Goal: Information Seeking & Learning: Learn about a topic

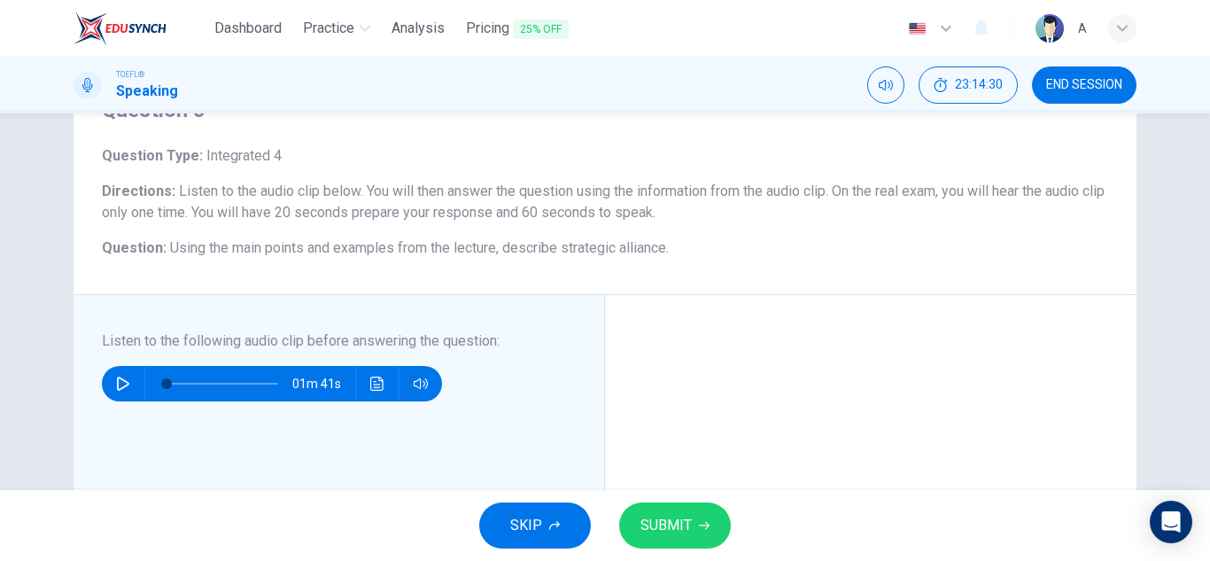
click at [117, 386] on icon "button" at bounding box center [123, 383] width 12 height 14
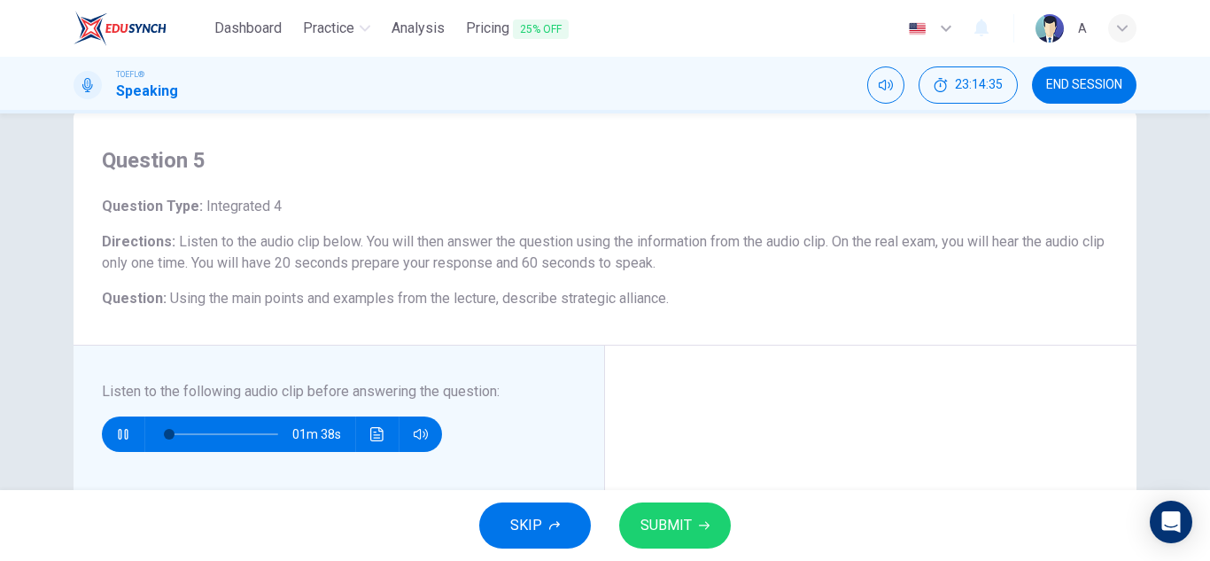
scroll to position [177, 0]
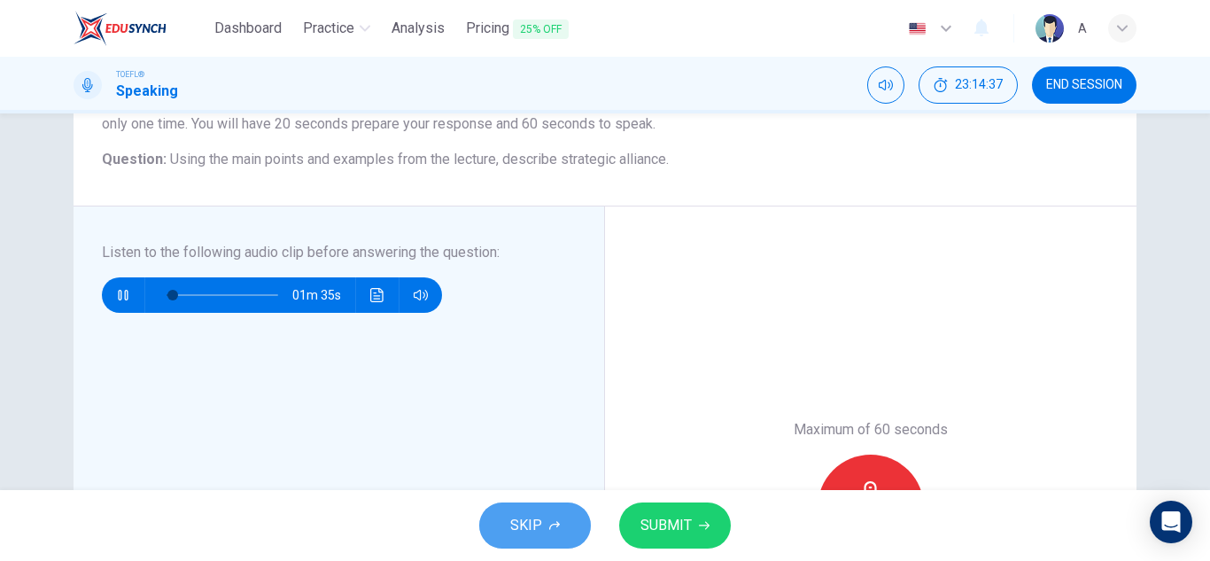
click at [523, 510] on button "SKIP" at bounding box center [535, 525] width 112 height 46
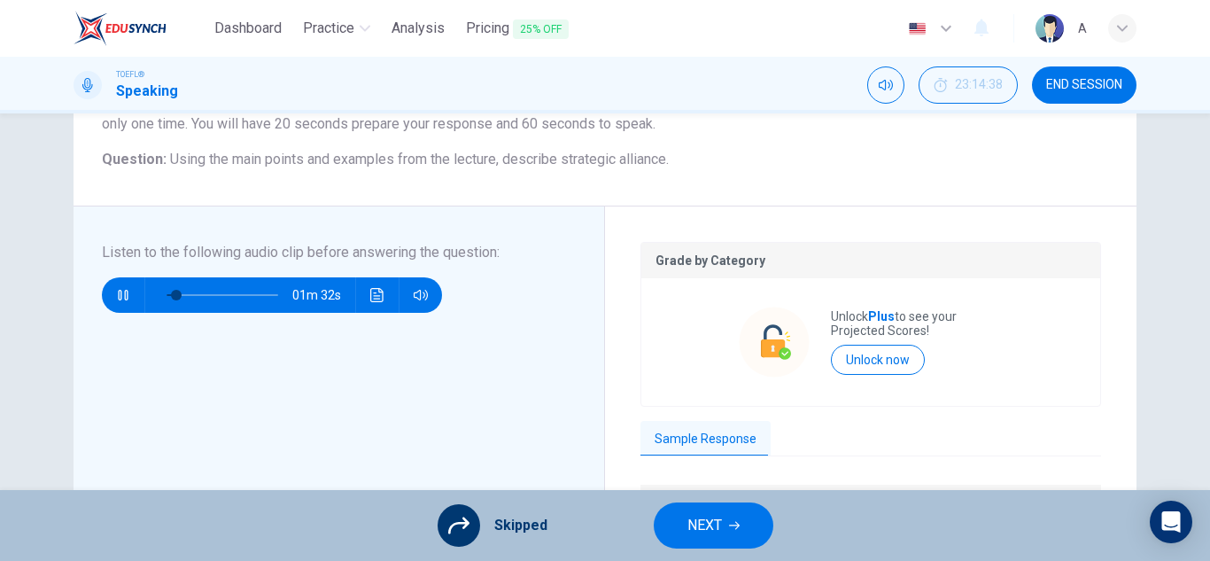
type input "8"
click at [682, 515] on button "NEXT" at bounding box center [714, 525] width 120 height 46
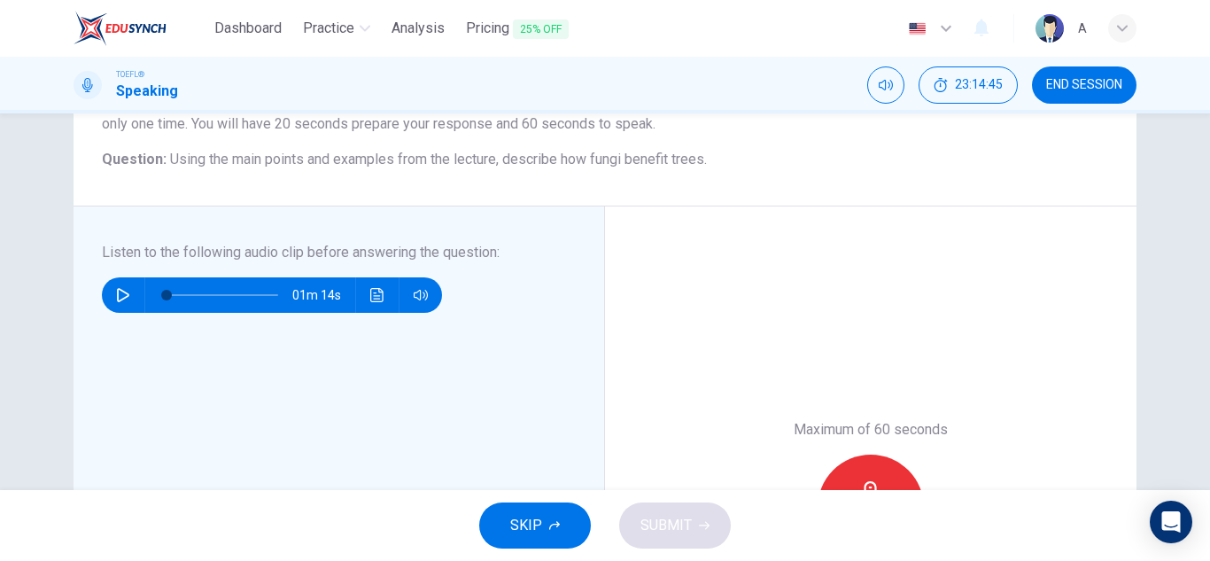
click at [116, 292] on icon "button" at bounding box center [123, 295] width 14 height 14
type input "0"
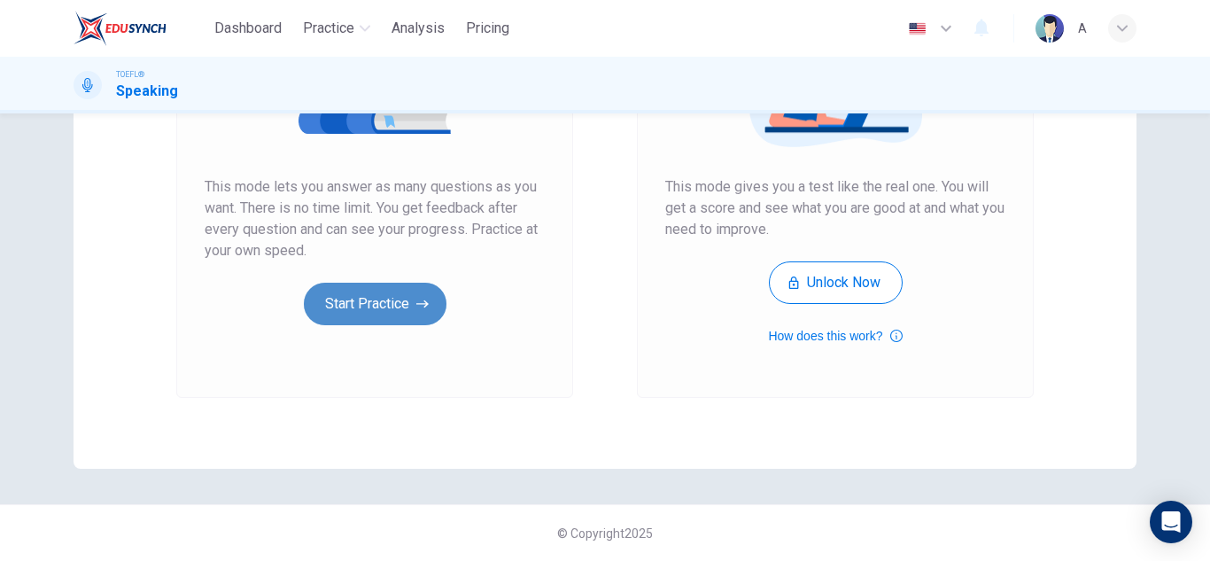
click at [428, 306] on button "Start Practice" at bounding box center [375, 303] width 143 height 43
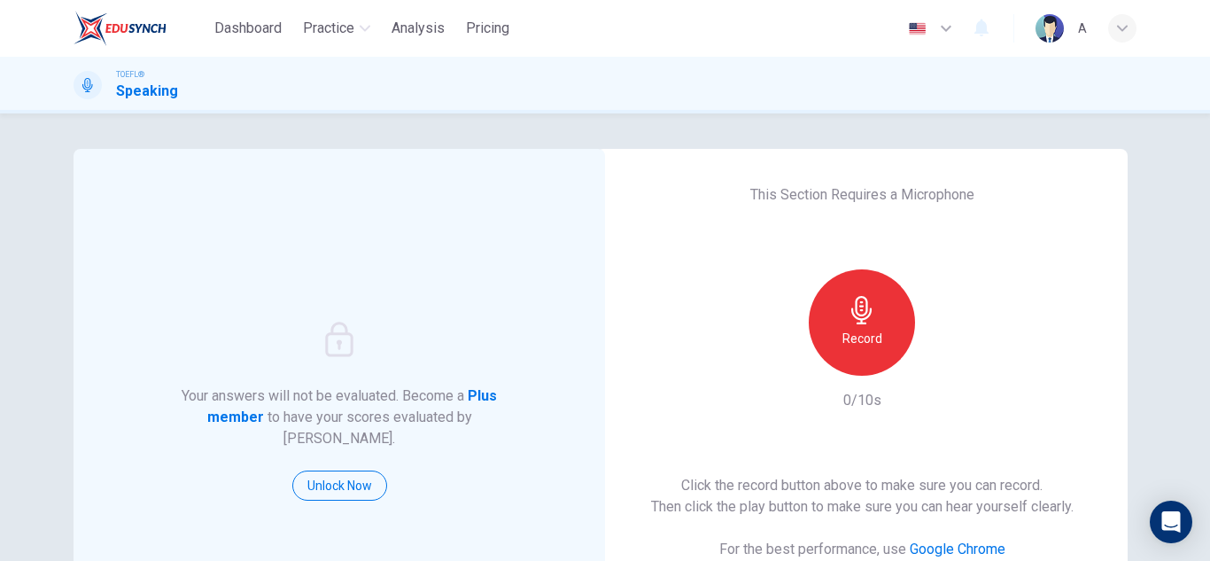
click at [829, 331] on div "Record" at bounding box center [861, 322] width 106 height 106
click at [829, 330] on div "Record" at bounding box center [861, 322] width 106 height 106
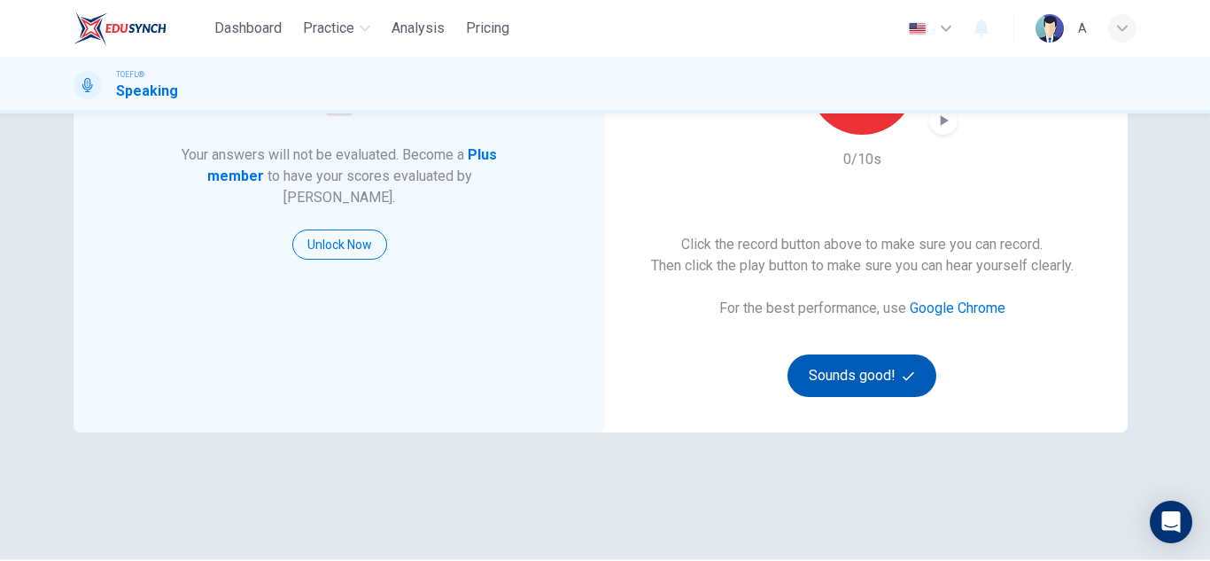
scroll to position [266, 0]
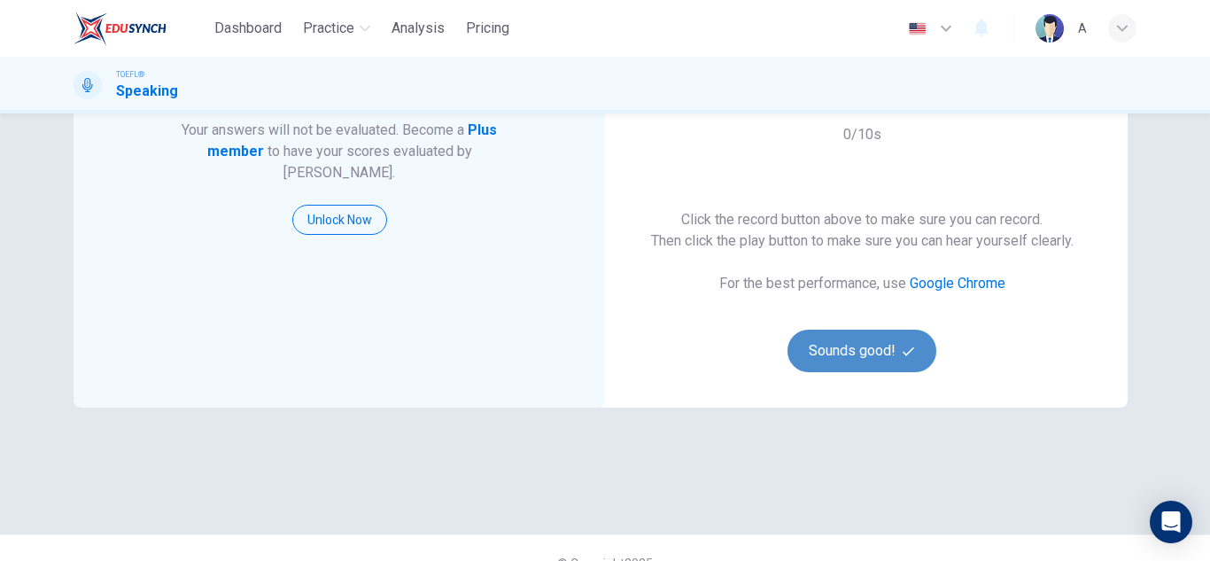
click at [838, 337] on button "Sounds good!" at bounding box center [861, 350] width 149 height 43
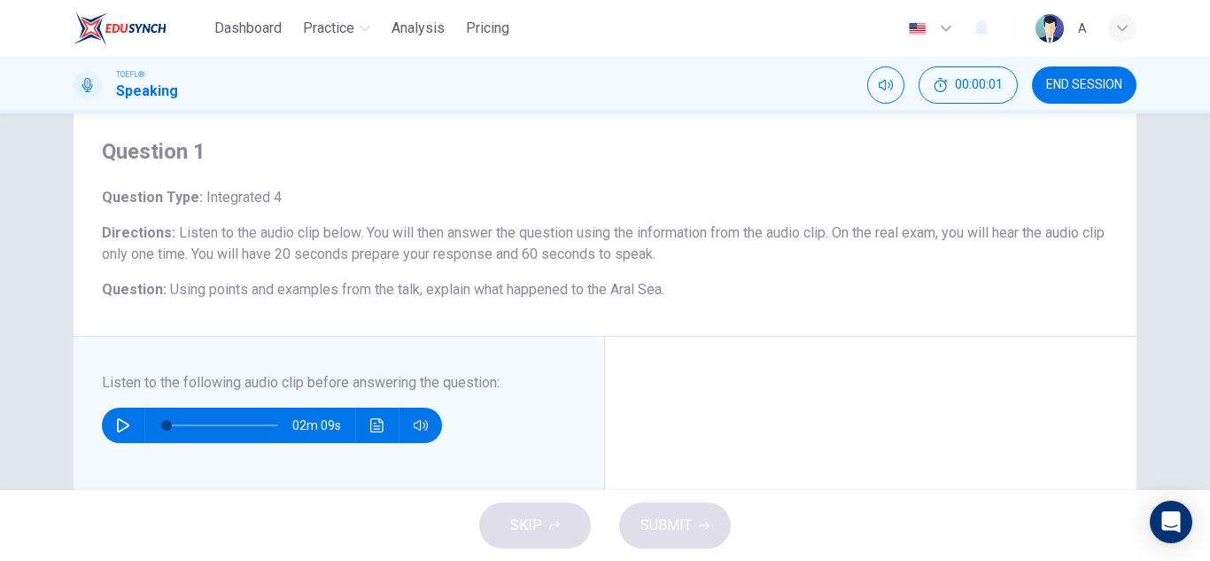
scroll to position [89, 0]
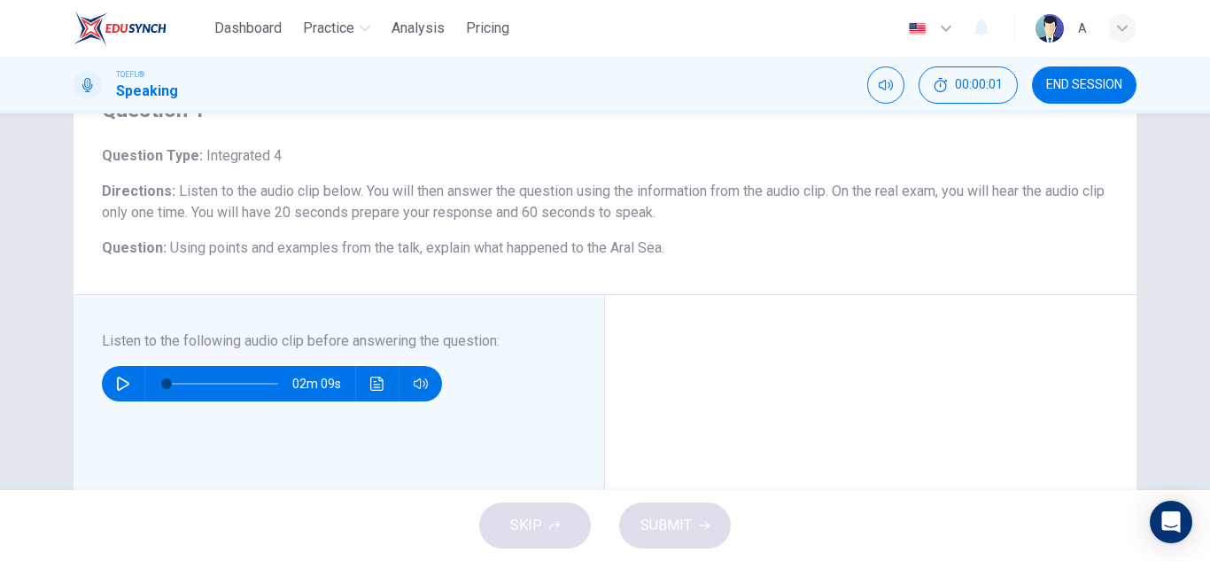
click at [102, 377] on div "02m 09s" at bounding box center [272, 383] width 340 height 35
click at [109, 381] on button "button" at bounding box center [123, 383] width 28 height 35
type input "2"
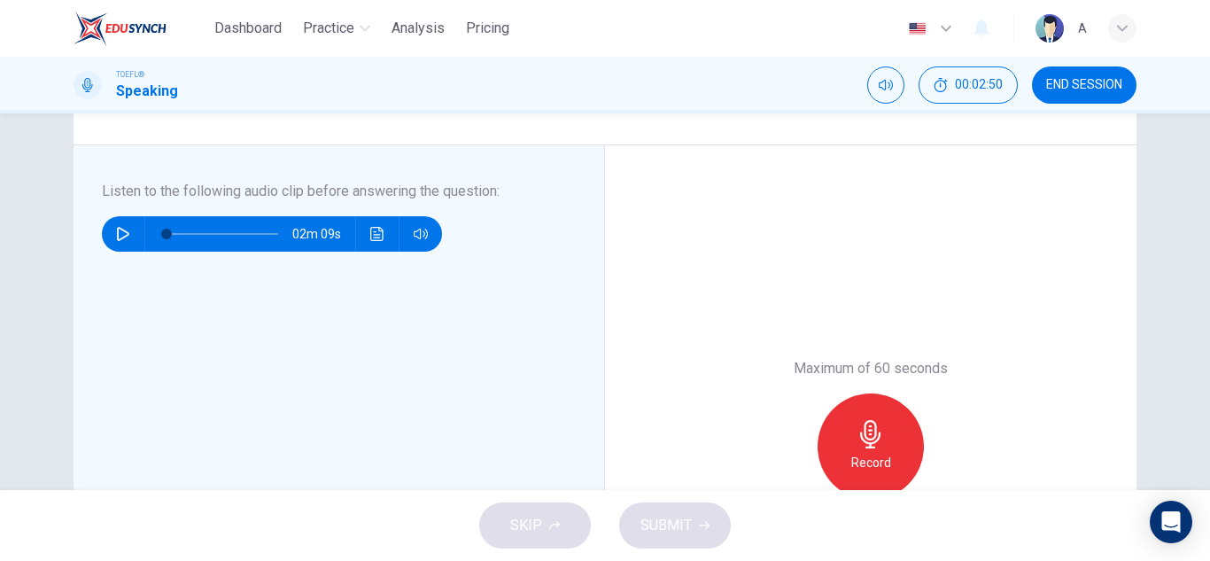
scroll to position [354, 0]
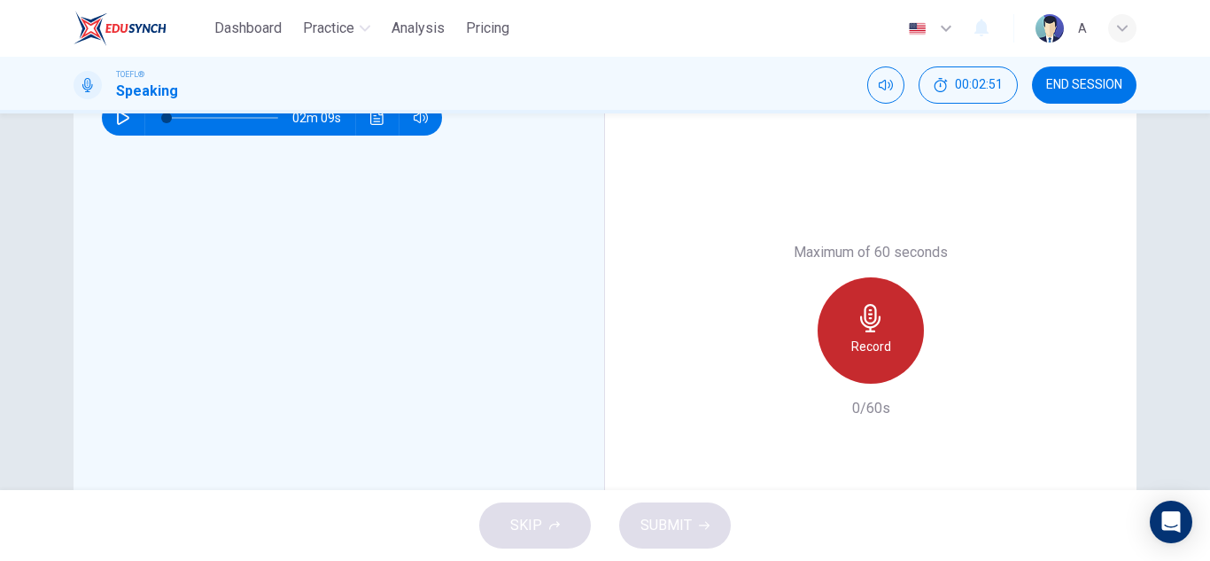
click at [854, 335] on div "Record" at bounding box center [870, 330] width 106 height 106
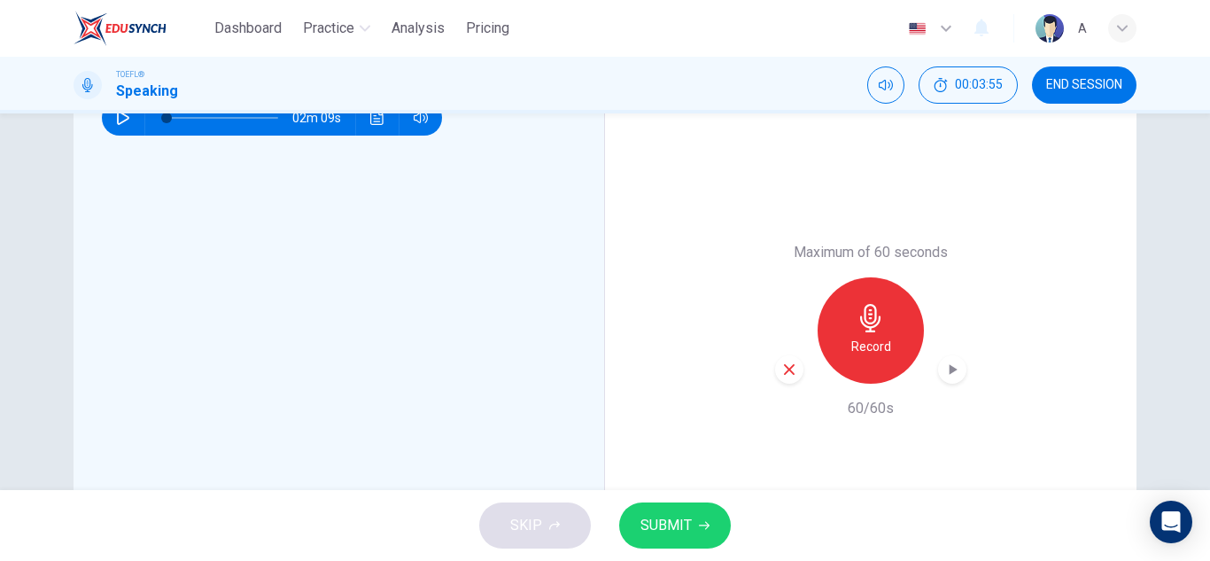
click at [943, 354] on div "Record" at bounding box center [870, 330] width 191 height 106
click at [943, 355] on div "button" at bounding box center [952, 369] width 28 height 28
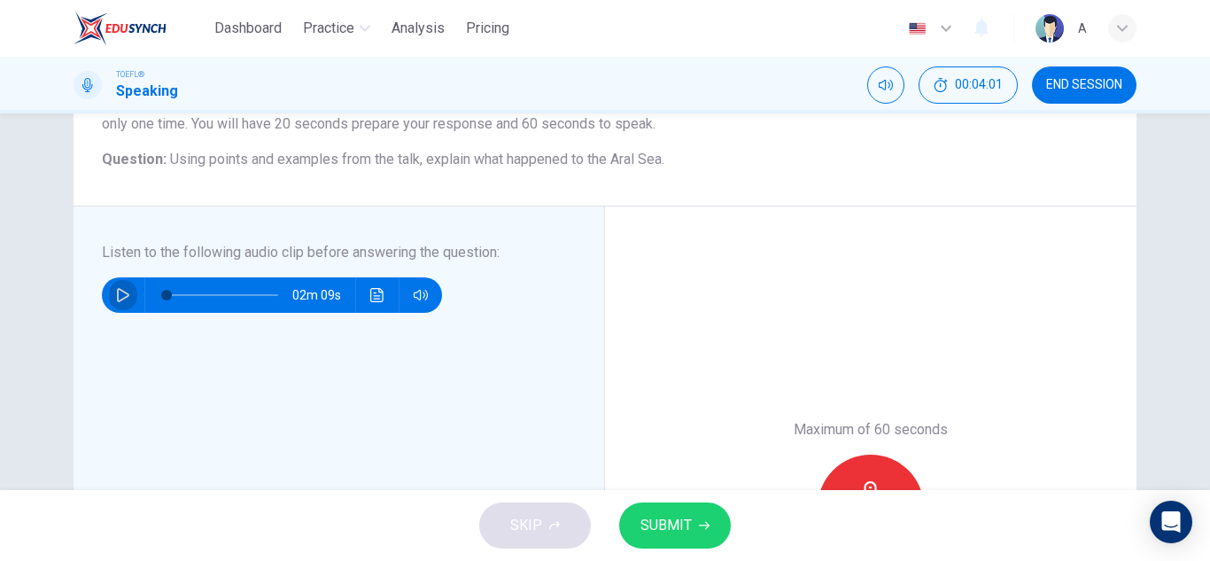
drag, startPoint x: 108, startPoint y: 289, endPoint x: 125, endPoint y: 289, distance: 16.8
click at [109, 289] on button "button" at bounding box center [123, 294] width 28 height 35
click at [197, 291] on span at bounding box center [222, 294] width 112 height 25
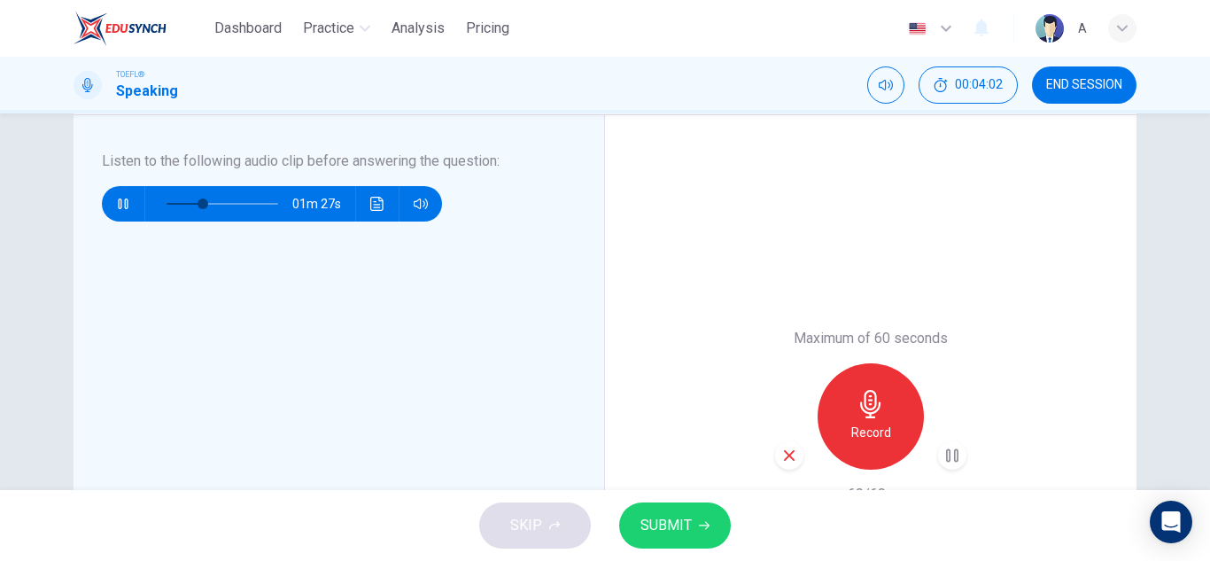
scroll to position [354, 0]
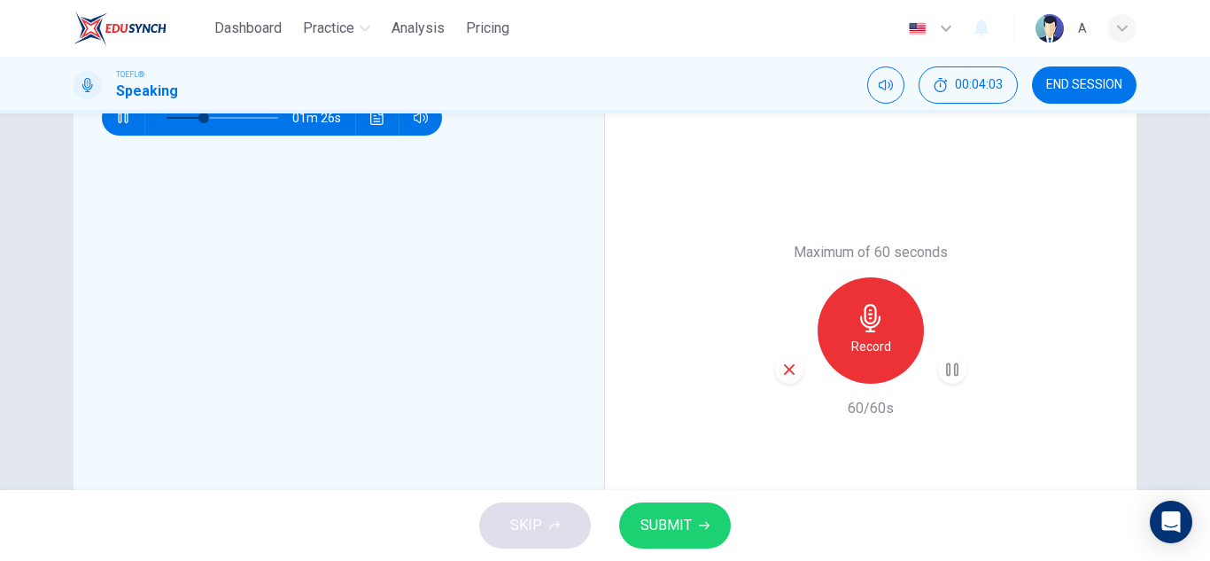
click at [933, 368] on div "Record" at bounding box center [870, 330] width 191 height 106
click at [946, 367] on icon "button" at bounding box center [952, 369] width 12 height 13
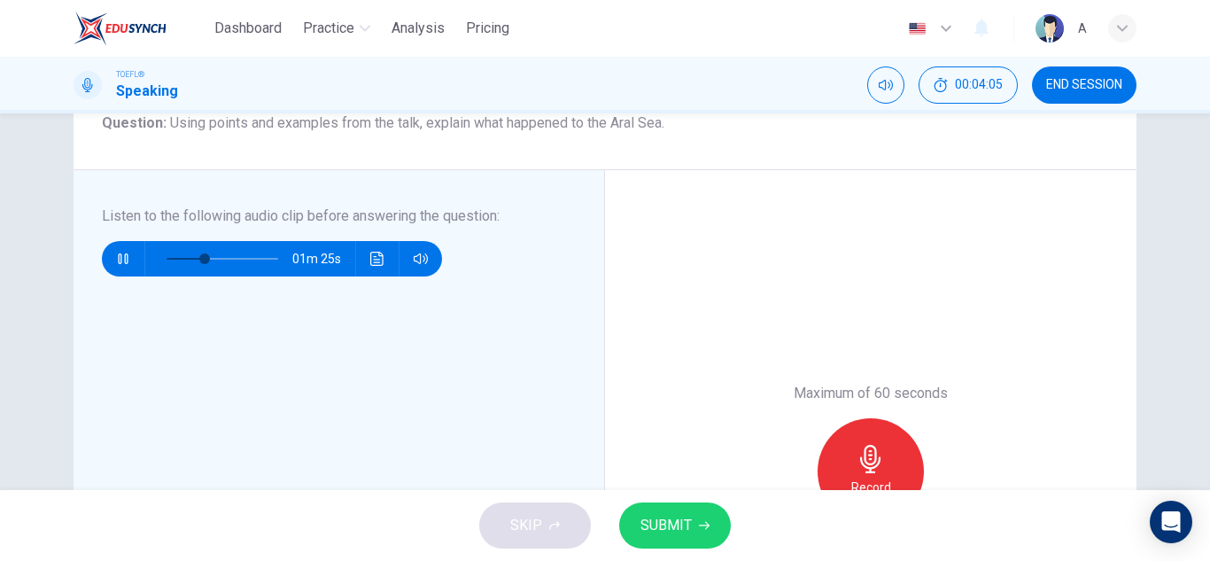
scroll to position [177, 0]
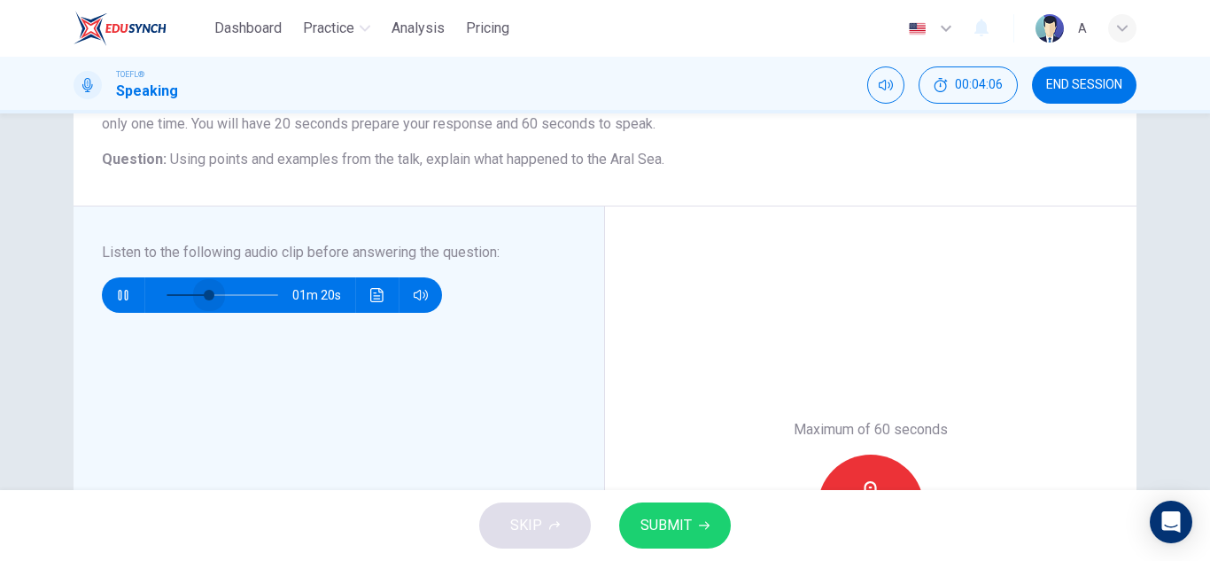
click at [205, 290] on span at bounding box center [209, 295] width 11 height 11
click at [225, 291] on span at bounding box center [222, 294] width 112 height 25
click at [222, 291] on span at bounding box center [226, 295] width 11 height 11
click at [222, 291] on span at bounding box center [227, 295] width 11 height 11
click at [211, 296] on span at bounding box center [216, 295] width 11 height 11
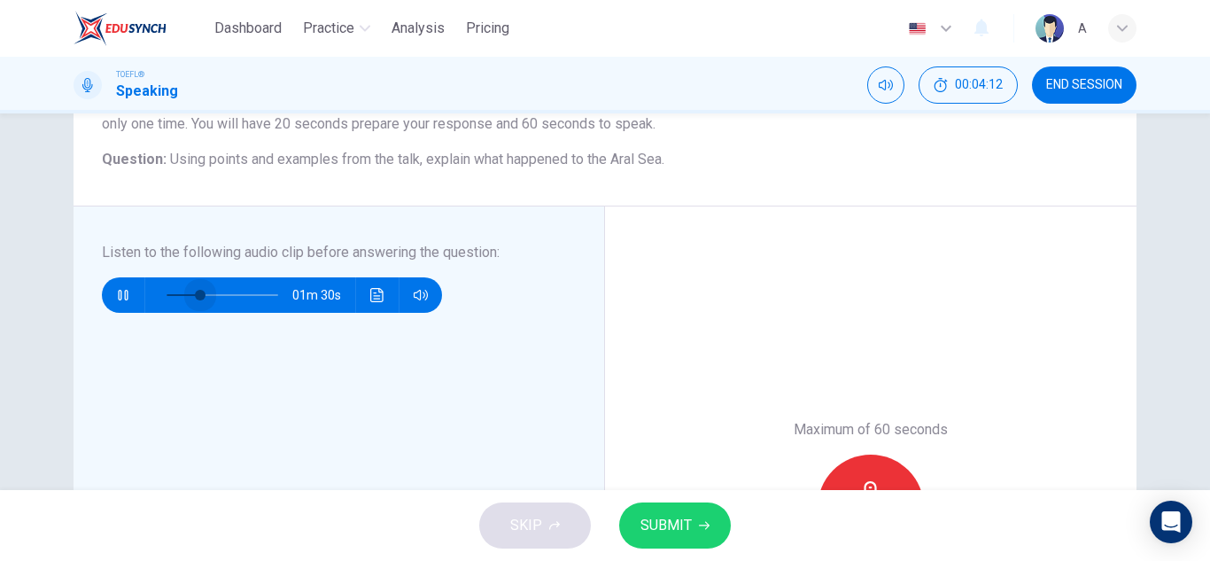
click at [196, 291] on span at bounding box center [200, 295] width 11 height 11
click at [116, 293] on icon "button" at bounding box center [123, 295] width 14 height 14
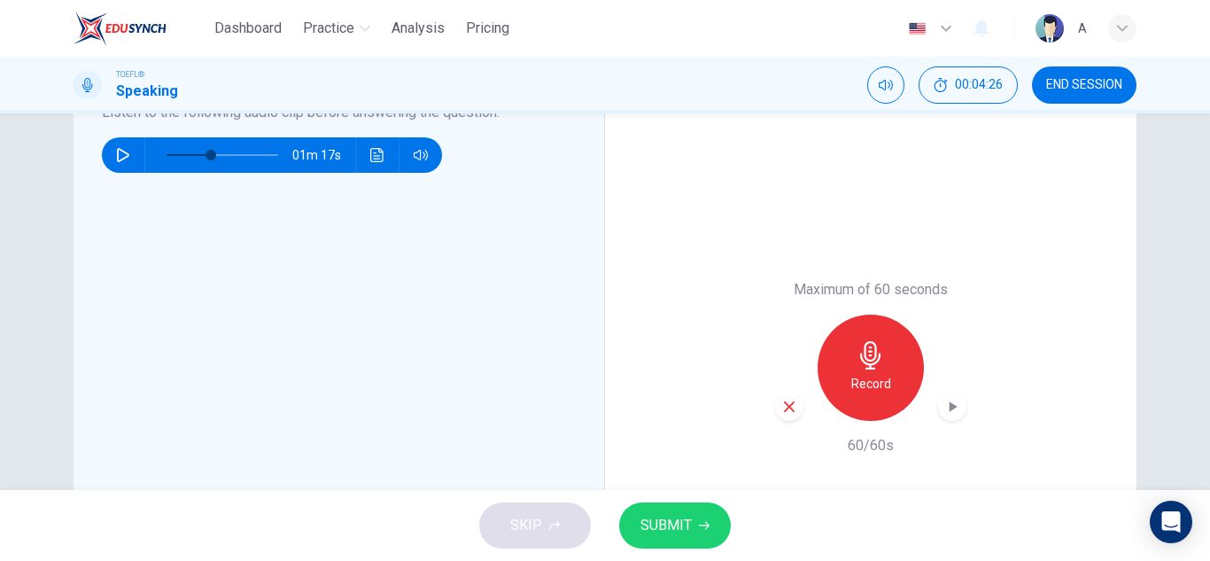
scroll to position [354, 0]
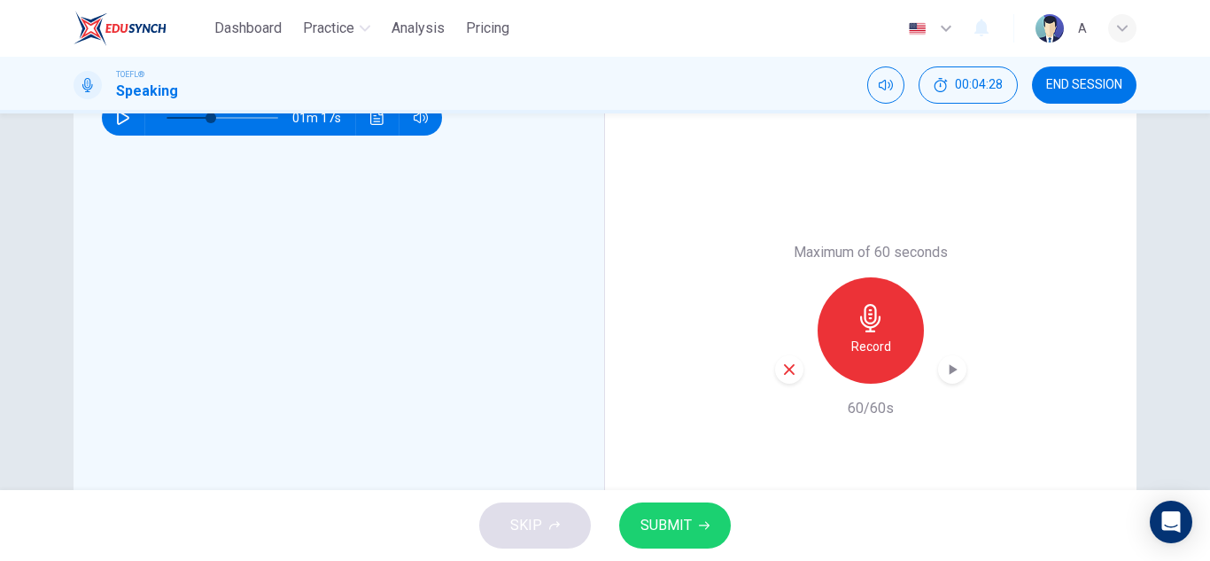
click at [953, 395] on div "Maximum of 60 seconds Record 60/60s" at bounding box center [870, 330] width 191 height 177
click at [943, 368] on icon "button" at bounding box center [952, 369] width 18 height 18
click at [781, 360] on div "button" at bounding box center [789, 369] width 28 height 28
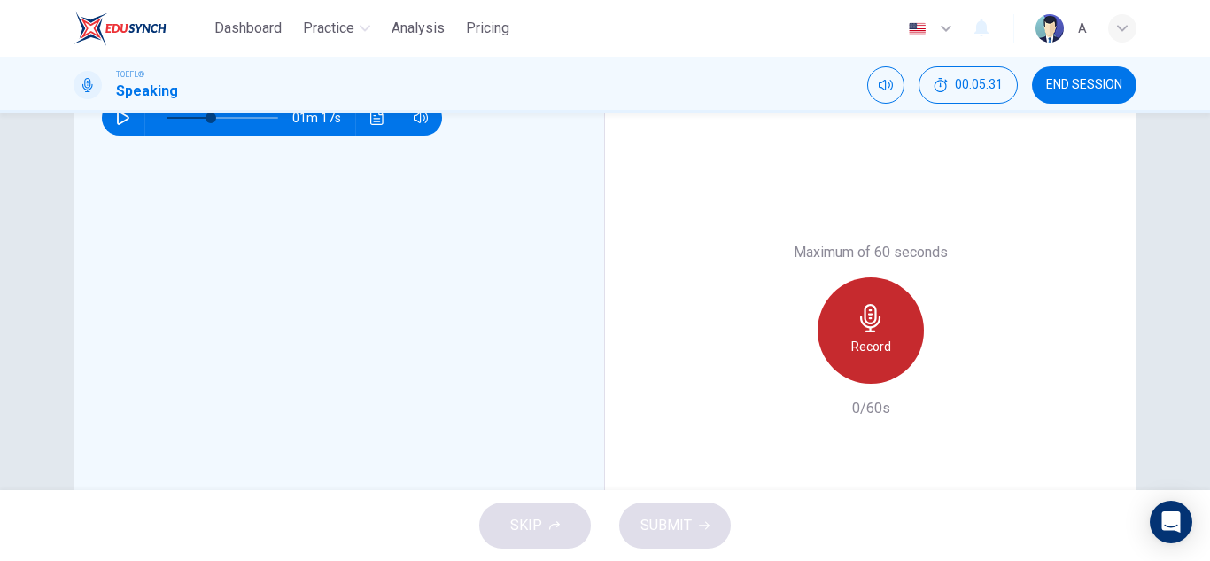
click at [906, 340] on div "Record" at bounding box center [870, 330] width 106 height 106
click at [906, 338] on div "Record" at bounding box center [870, 330] width 106 height 106
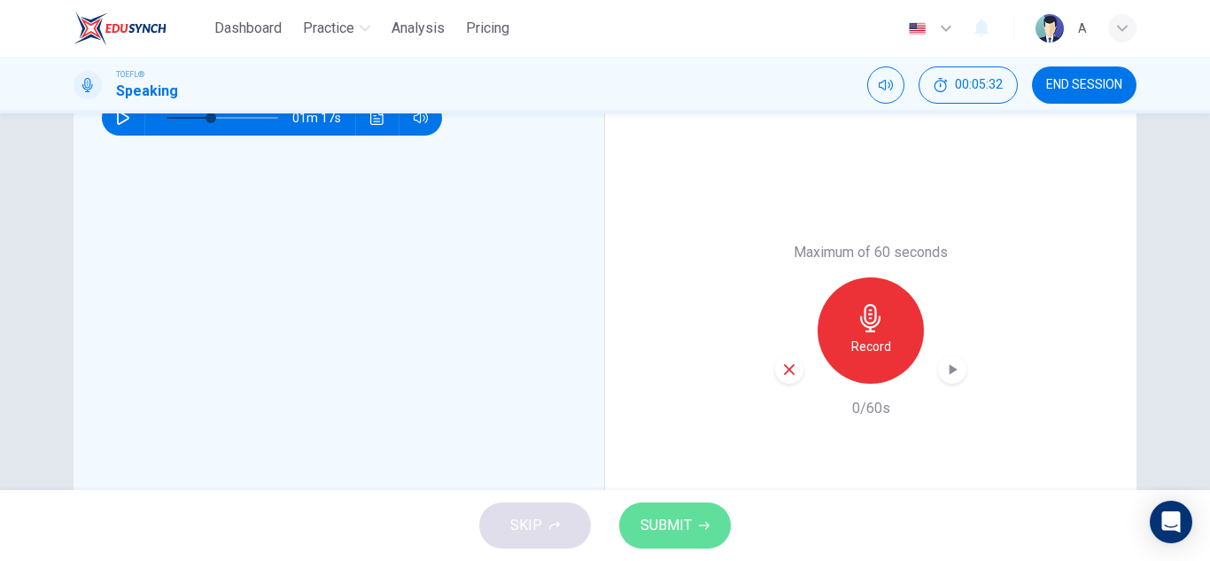
click at [640, 520] on span "SUBMIT" at bounding box center [665, 525] width 51 height 25
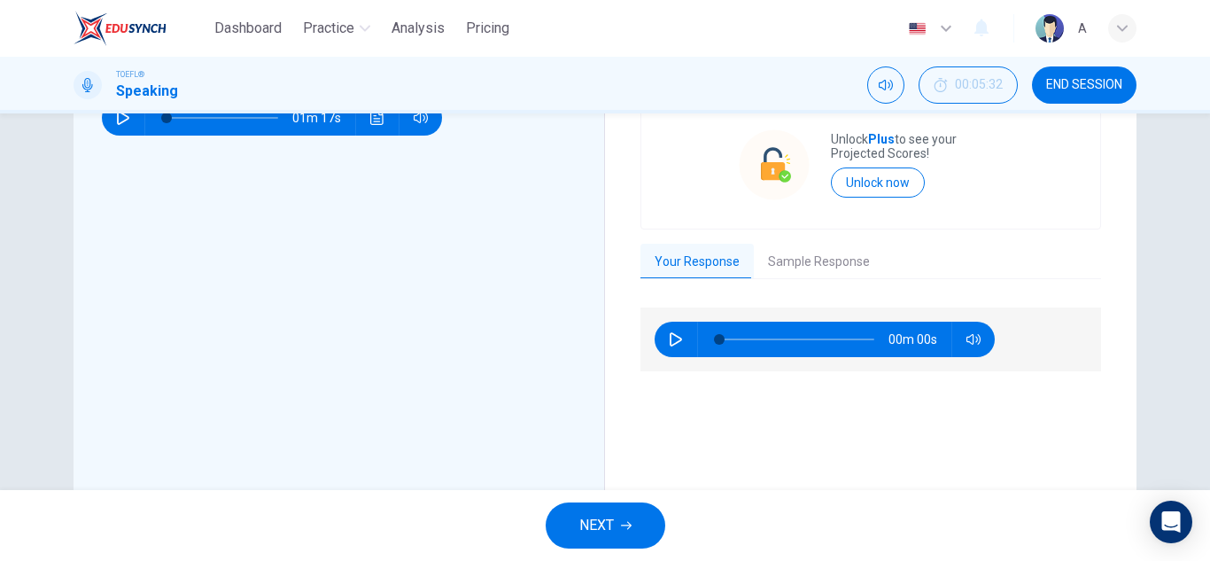
type input "0"
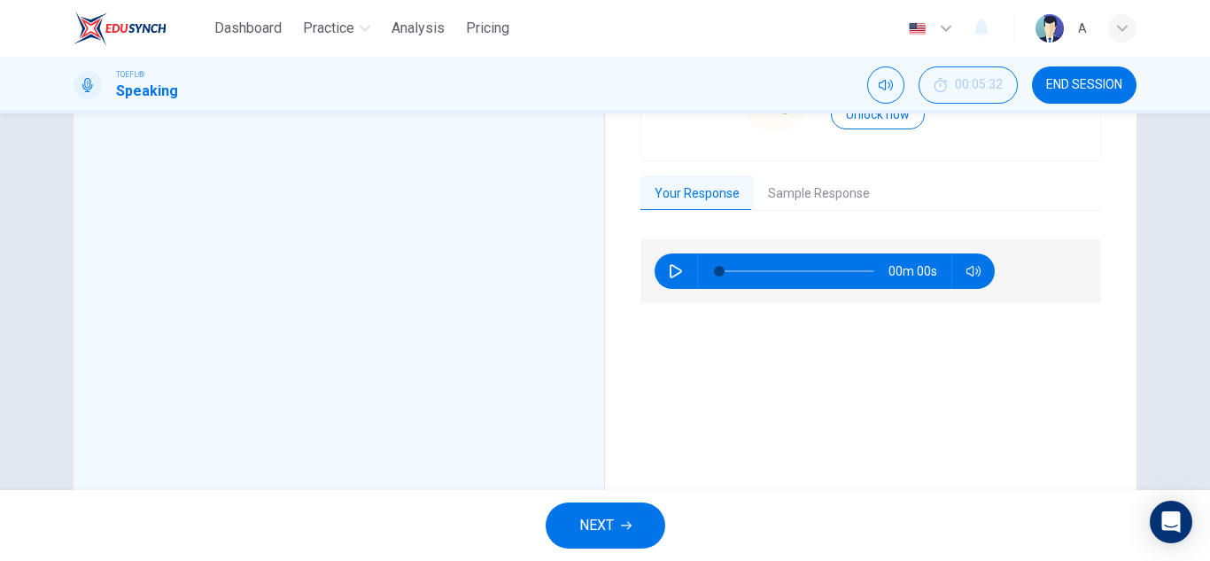
scroll to position [443, 0]
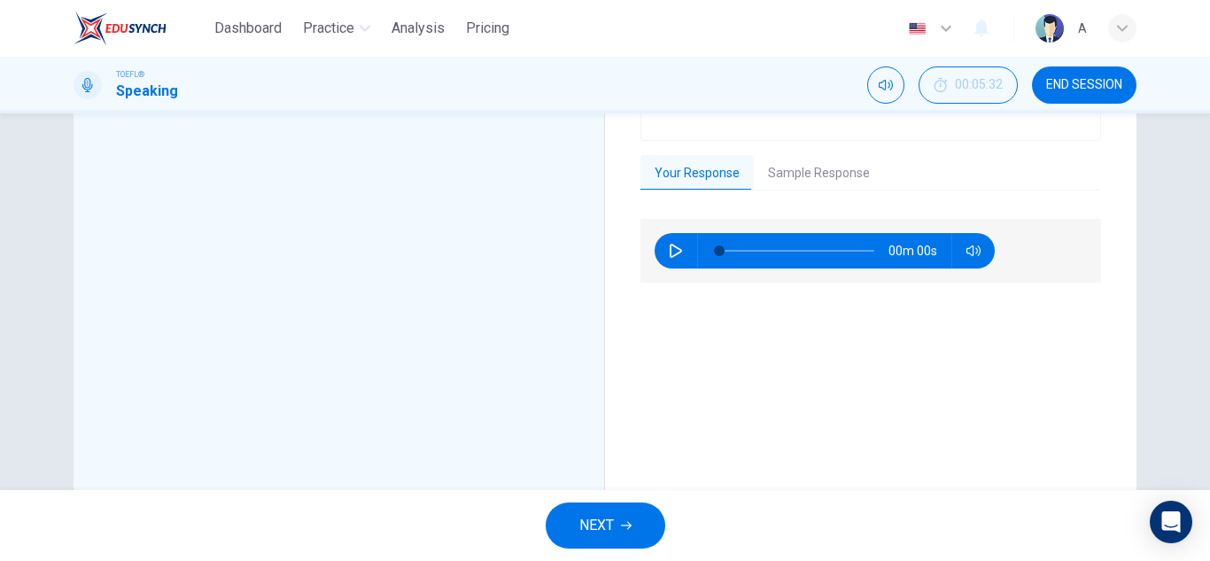
click at [669, 245] on icon "button" at bounding box center [676, 251] width 14 height 14
click at [670, 244] on icon "button" at bounding box center [676, 251] width 14 height 14
type input "16"
click at [739, 245] on span at bounding box center [796, 250] width 155 height 25
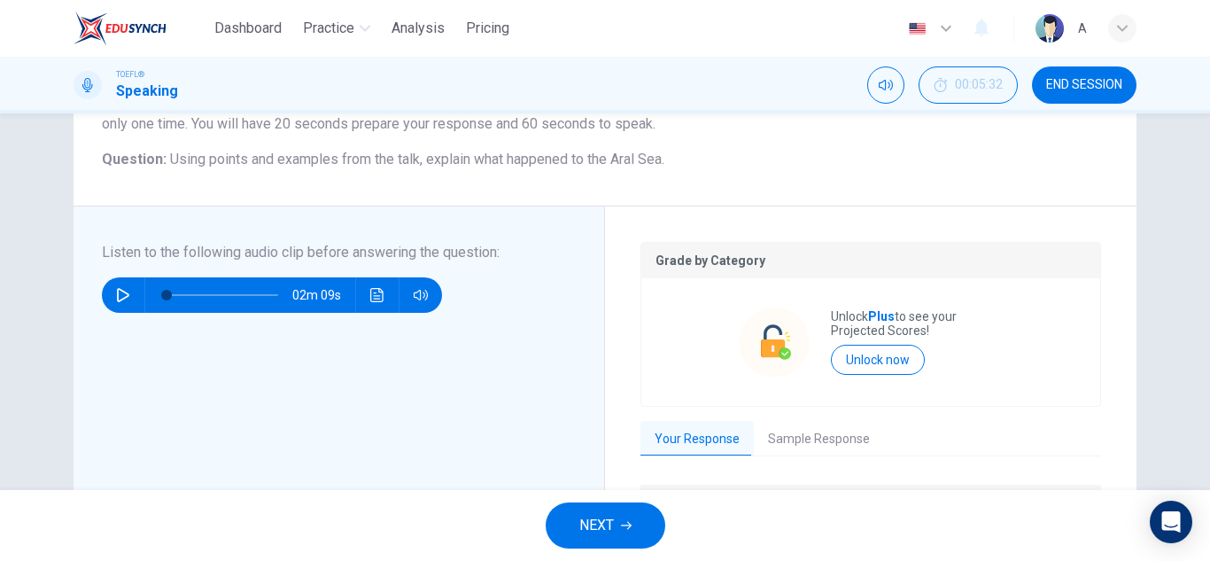
scroll to position [266, 0]
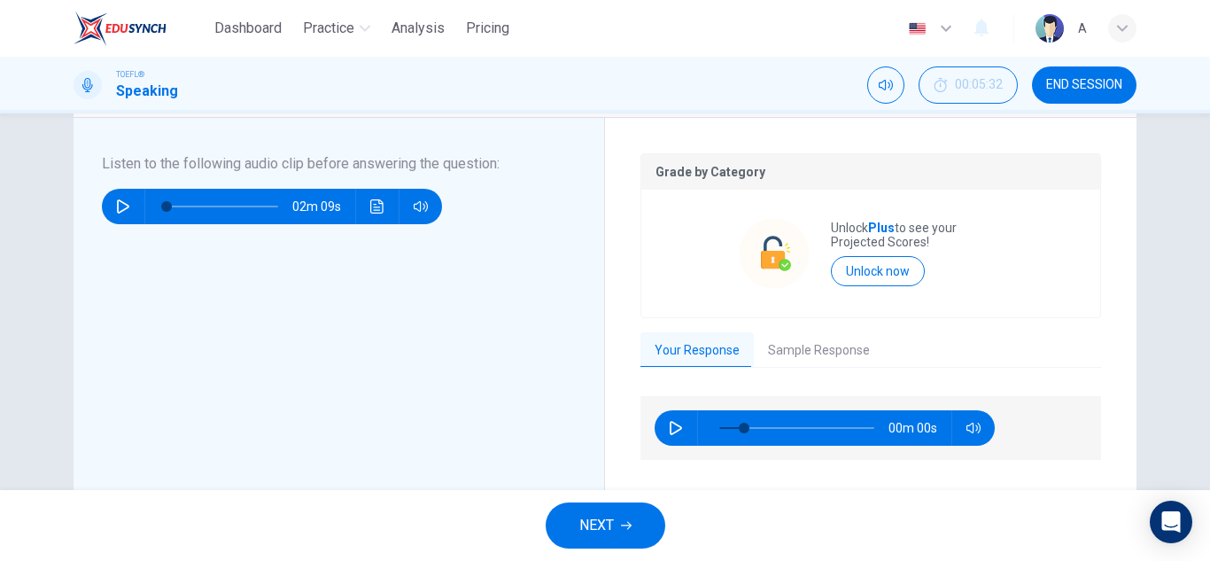
click at [763, 345] on button "Sample Response" at bounding box center [819, 350] width 130 height 37
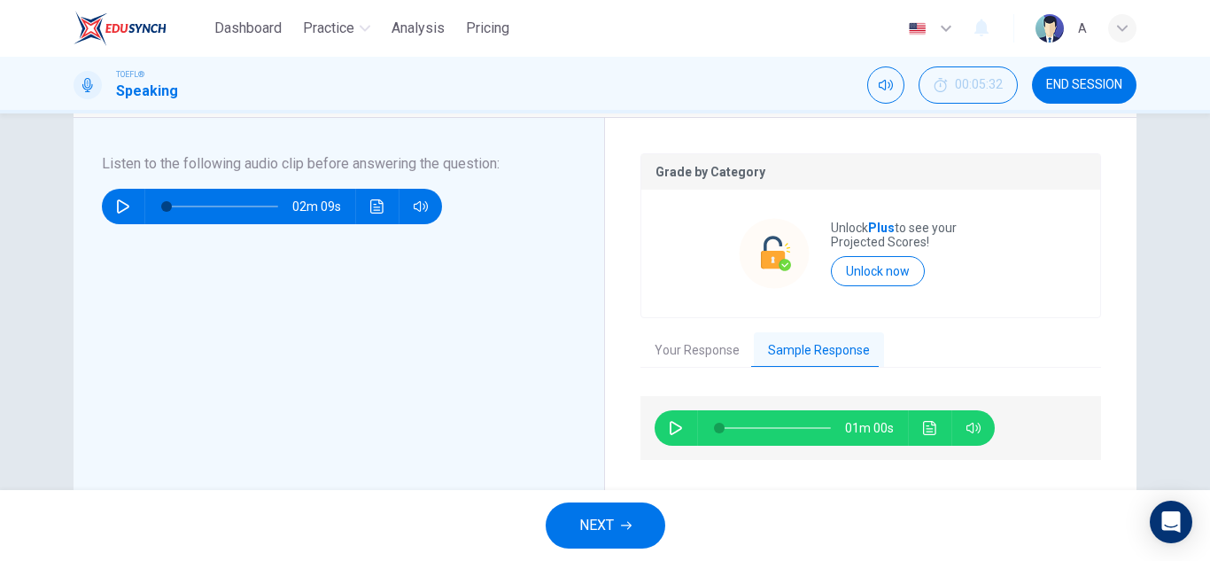
click at [679, 416] on button "button" at bounding box center [675, 427] width 28 height 35
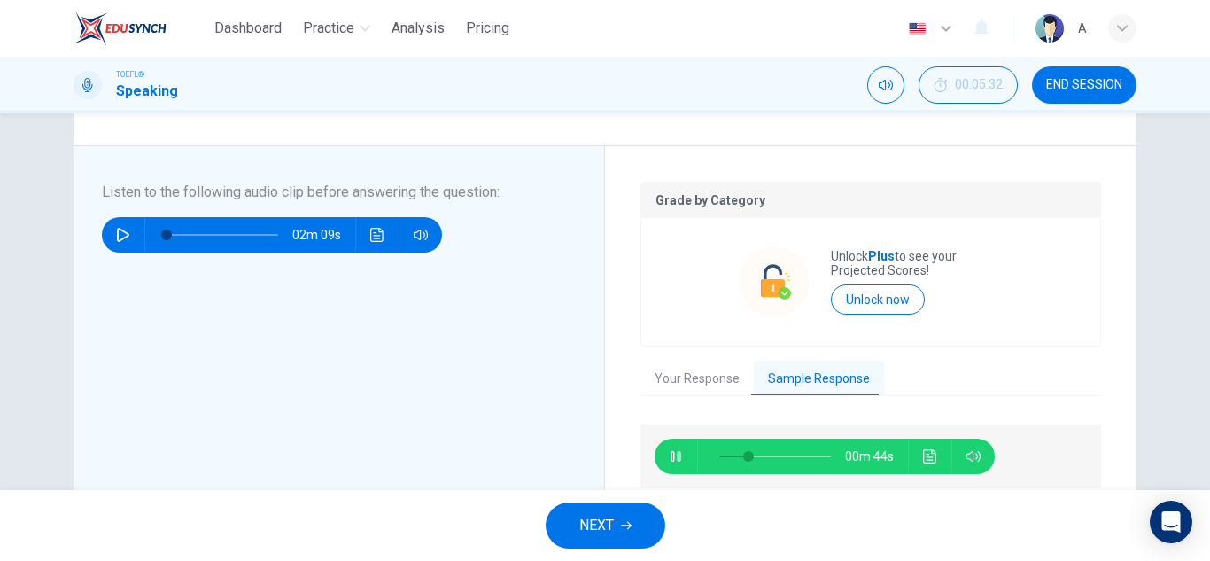
scroll to position [354, 0]
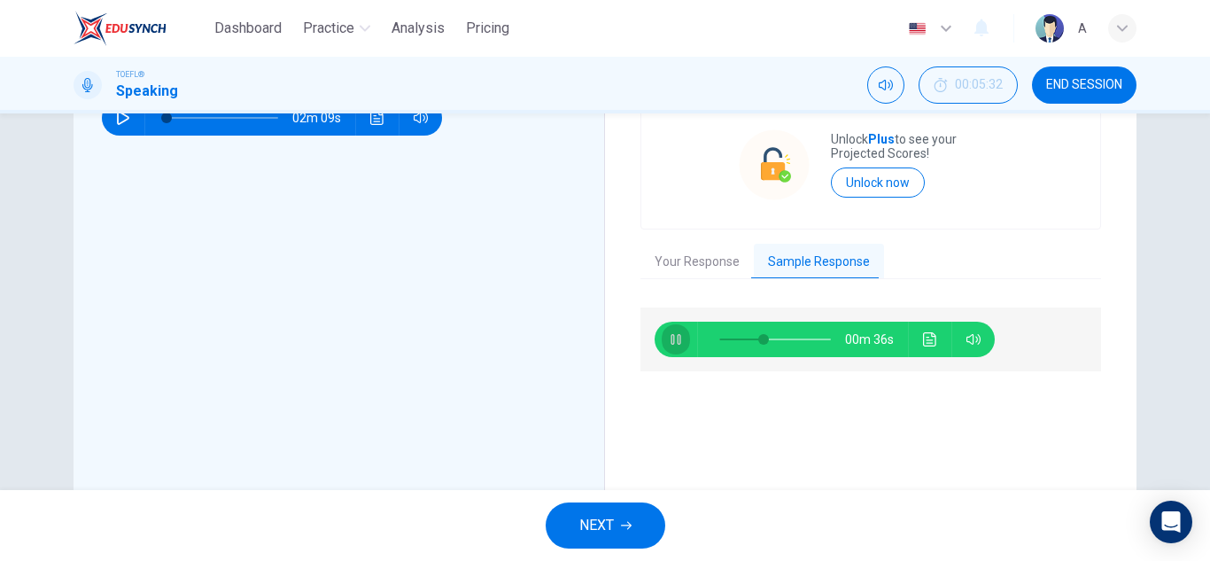
click at [670, 332] on icon "button" at bounding box center [676, 339] width 14 height 14
type input "40"
click at [623, 530] on button "NEXT" at bounding box center [605, 525] width 120 height 46
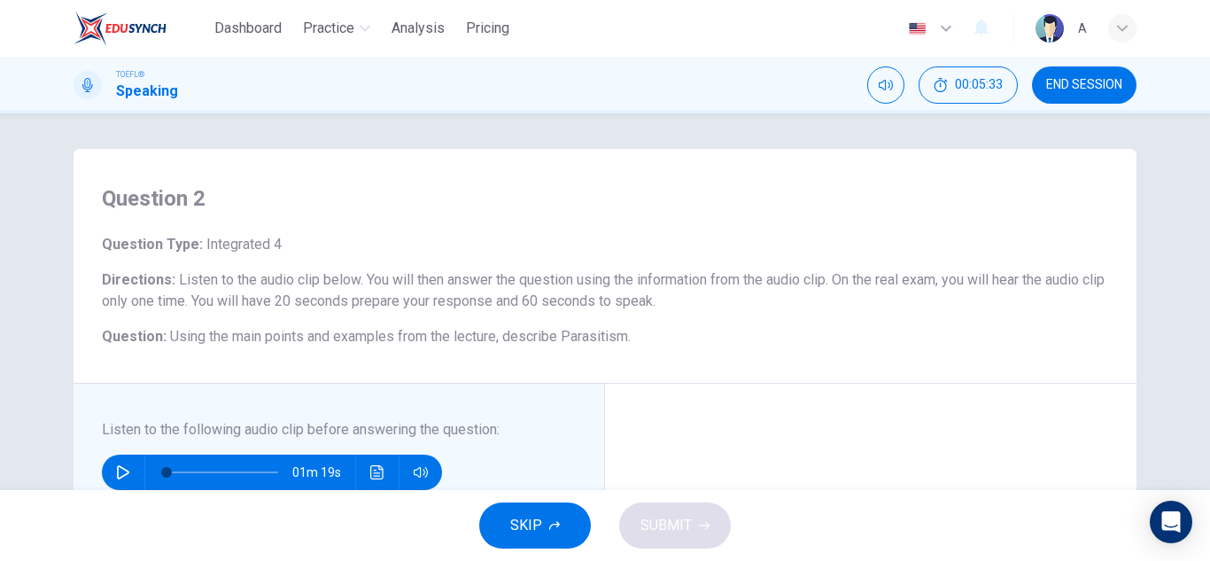
click at [119, 478] on icon "button" at bounding box center [123, 472] width 14 height 14
type input "0"
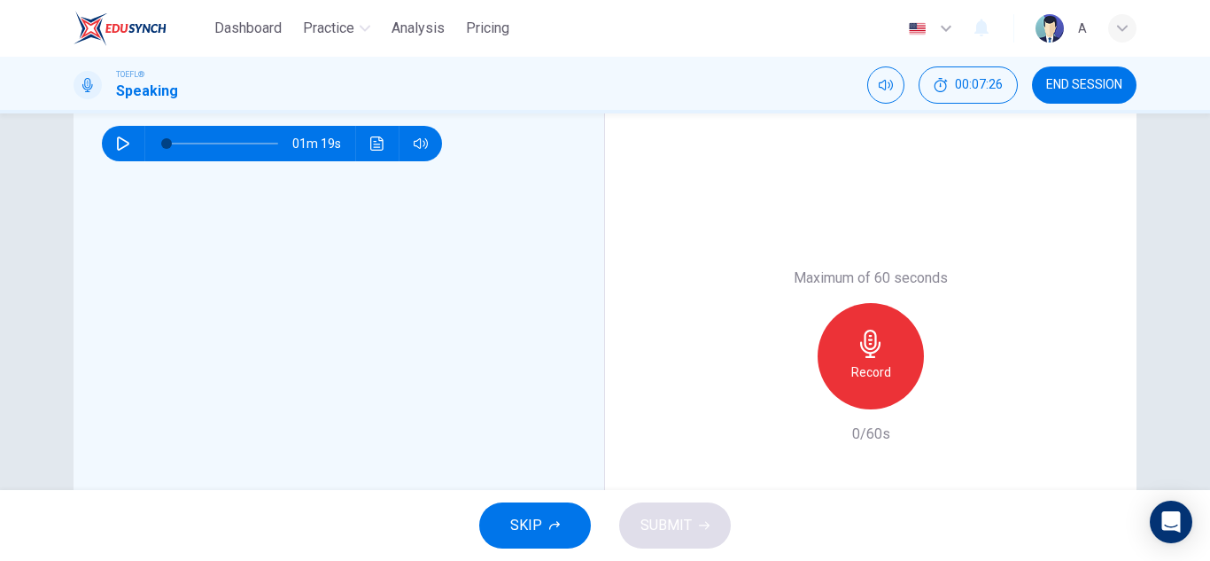
scroll to position [354, 0]
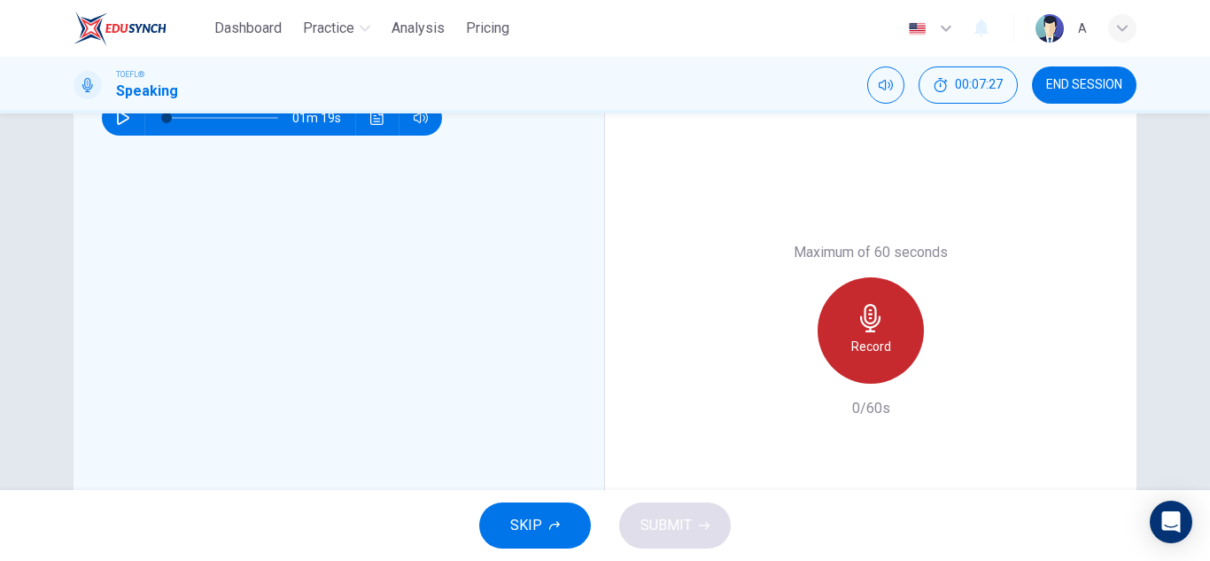
click at [845, 337] on div "Record" at bounding box center [870, 330] width 106 height 106
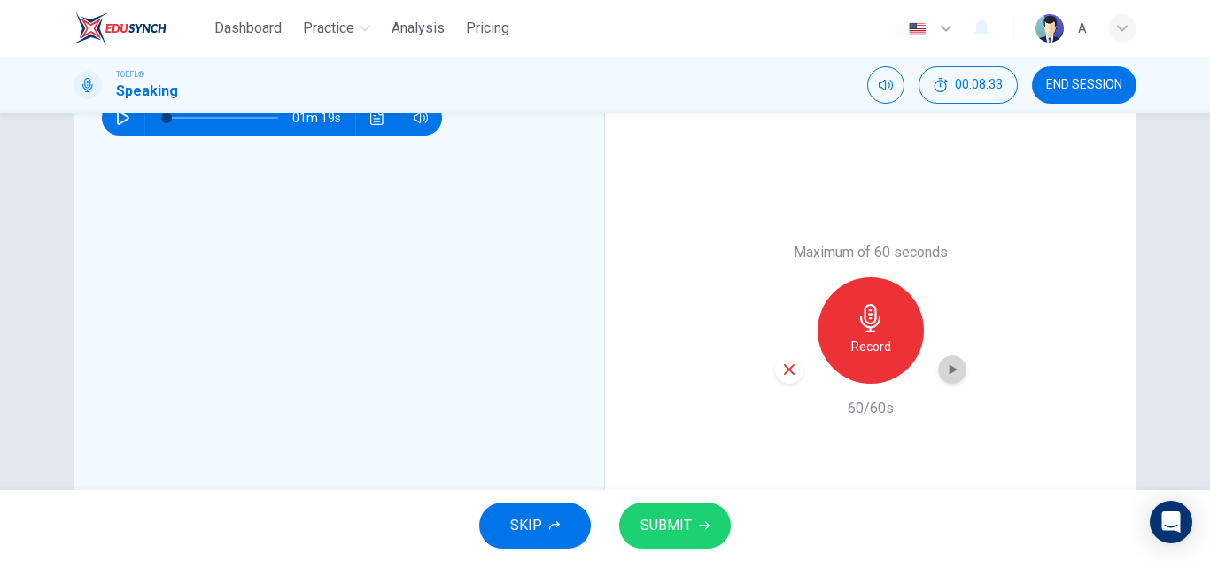
drag, startPoint x: 940, startPoint y: 361, endPoint x: 940, endPoint y: 382, distance: 20.4
click at [943, 368] on icon "button" at bounding box center [952, 369] width 18 height 18
click at [571, 516] on button "SKIP" at bounding box center [535, 525] width 112 height 46
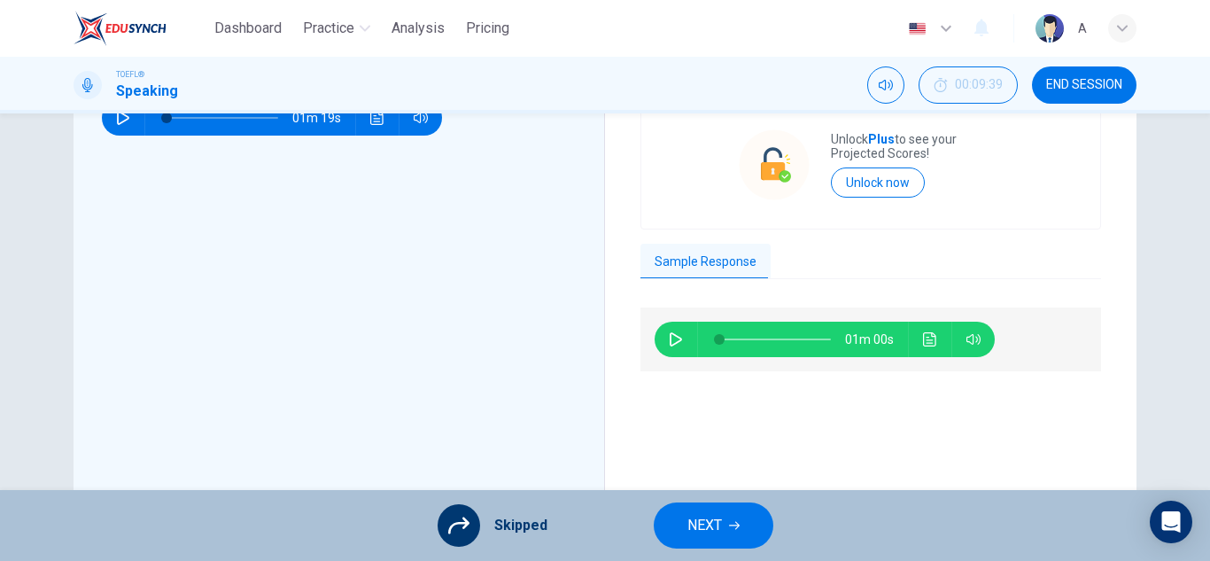
drag, startPoint x: 687, startPoint y: 536, endPoint x: 685, endPoint y: 367, distance: 169.2
click at [685, 367] on div "Dashboard Practice Analysis Pricing English en ​ A TOEFL® Speaking 00:09:39 END…" at bounding box center [605, 280] width 1210 height 561
click at [675, 342] on icon "button" at bounding box center [676, 339] width 14 height 14
click at [674, 342] on icon "button" at bounding box center [676, 339] width 14 height 14
type input "5"
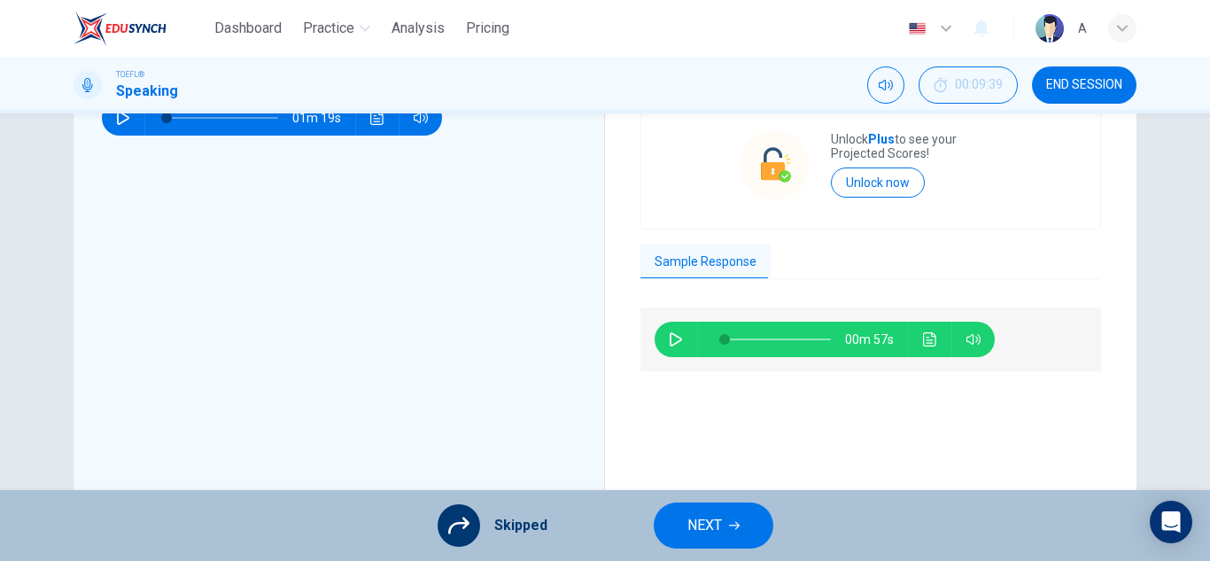
click at [742, 543] on button "NEXT" at bounding box center [714, 525] width 120 height 46
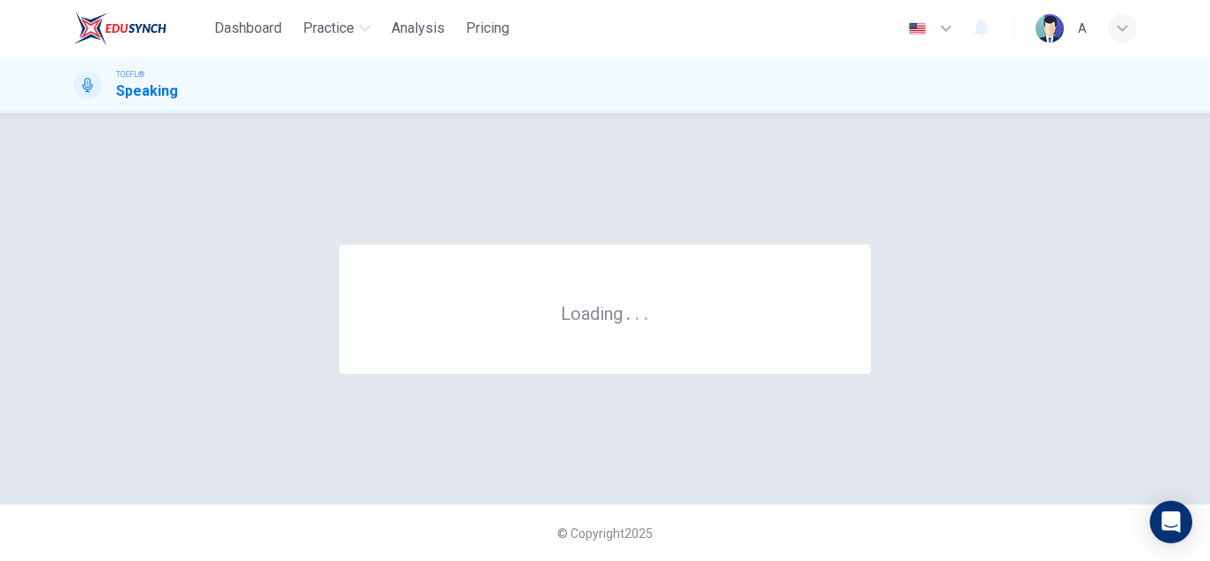
scroll to position [0, 0]
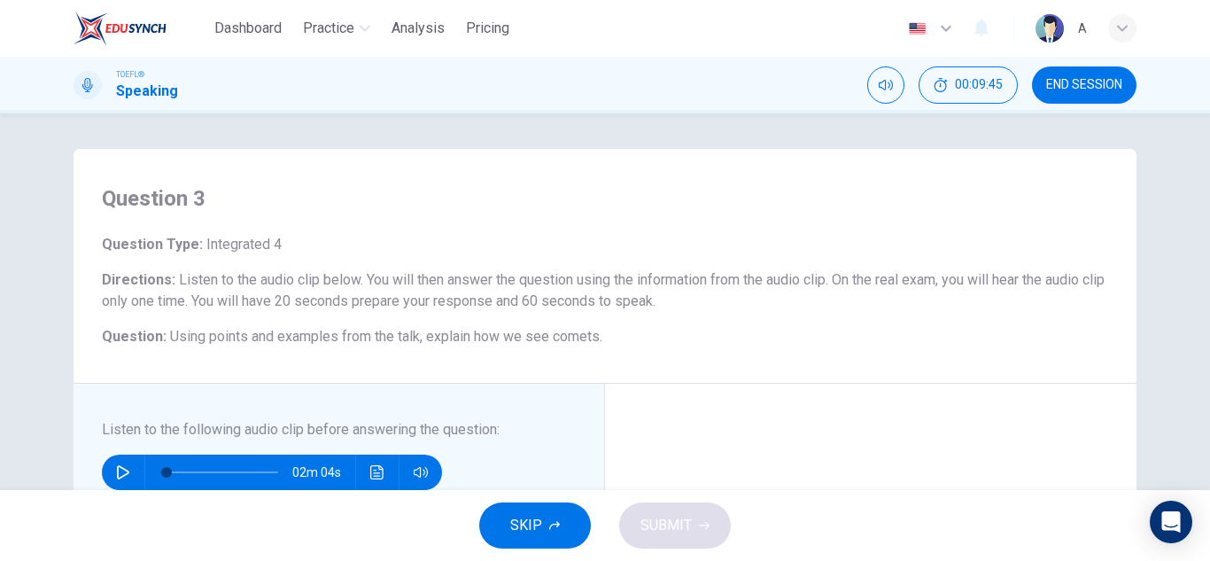
click at [125, 462] on button "button" at bounding box center [123, 471] width 28 height 35
type input "0"
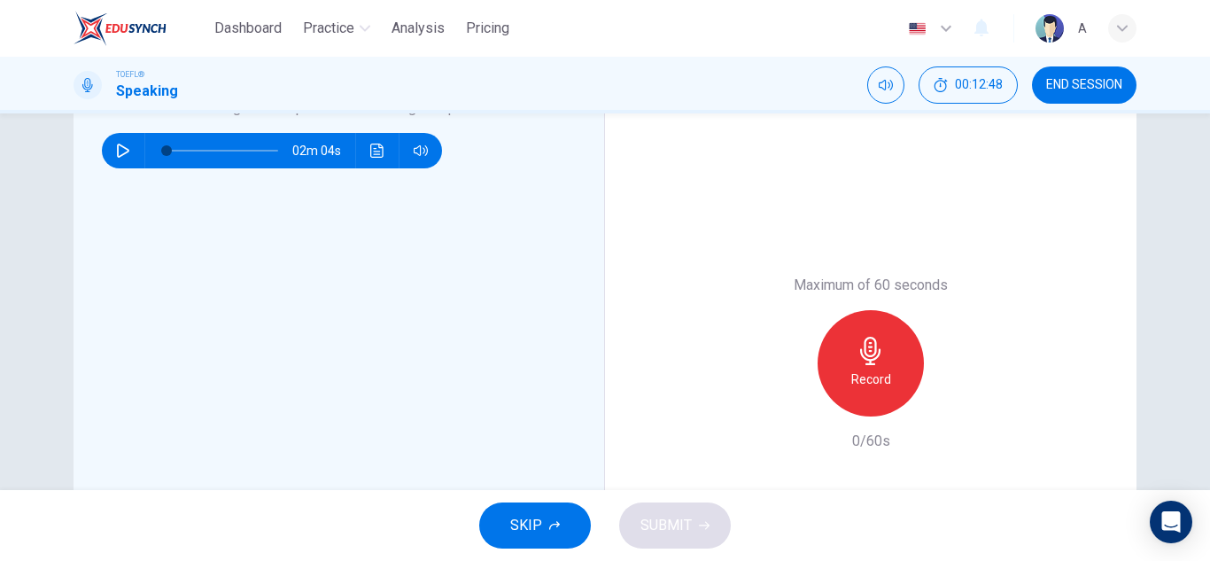
scroll to position [354, 0]
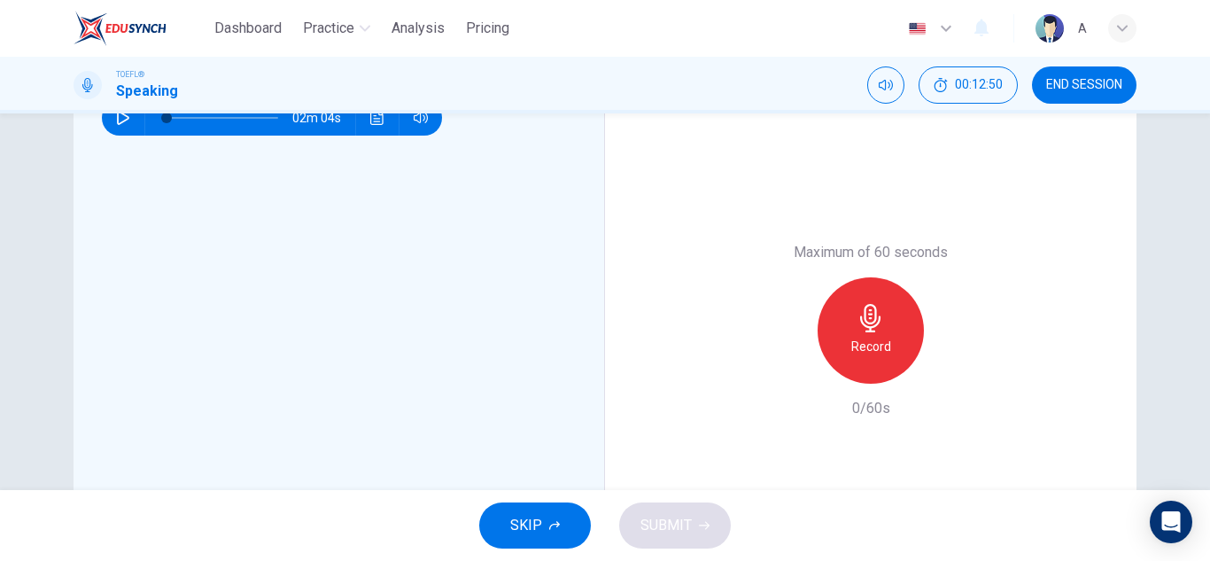
click at [847, 313] on div "Record" at bounding box center [870, 330] width 106 height 106
click at [943, 365] on icon "button" at bounding box center [952, 369] width 18 height 18
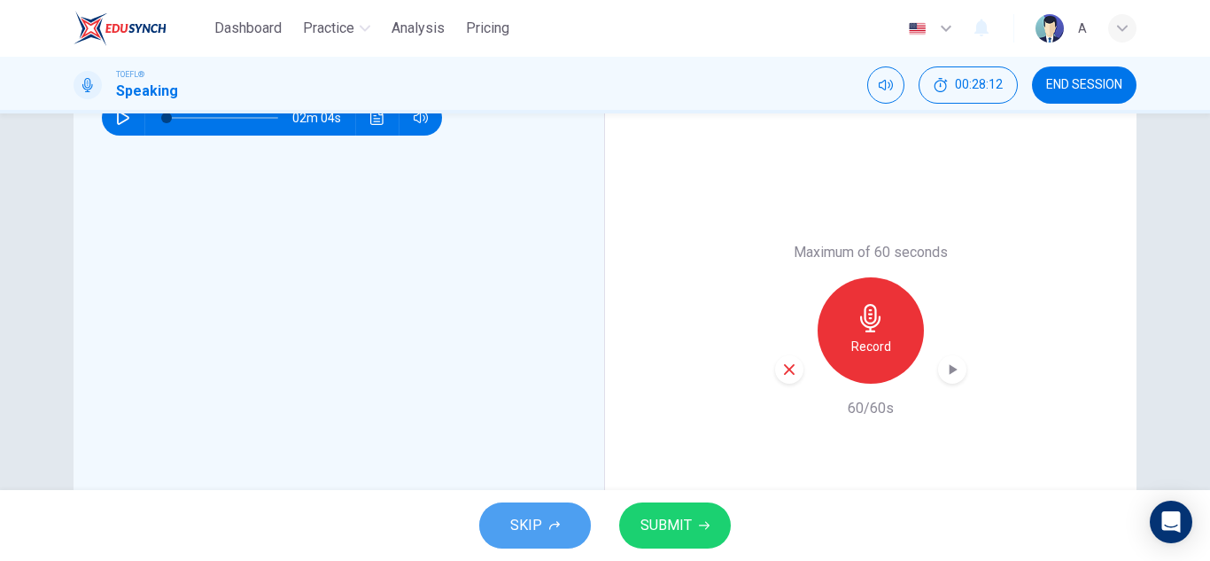
click at [571, 520] on button "SKIP" at bounding box center [535, 525] width 112 height 46
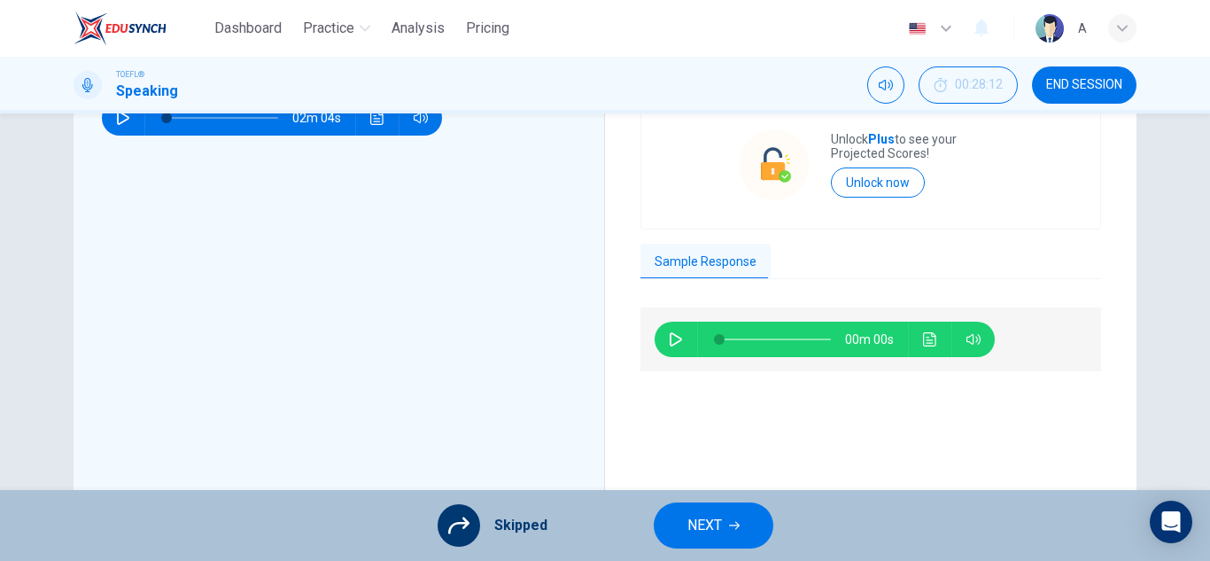
click at [709, 515] on span "NEXT" at bounding box center [704, 525] width 35 height 25
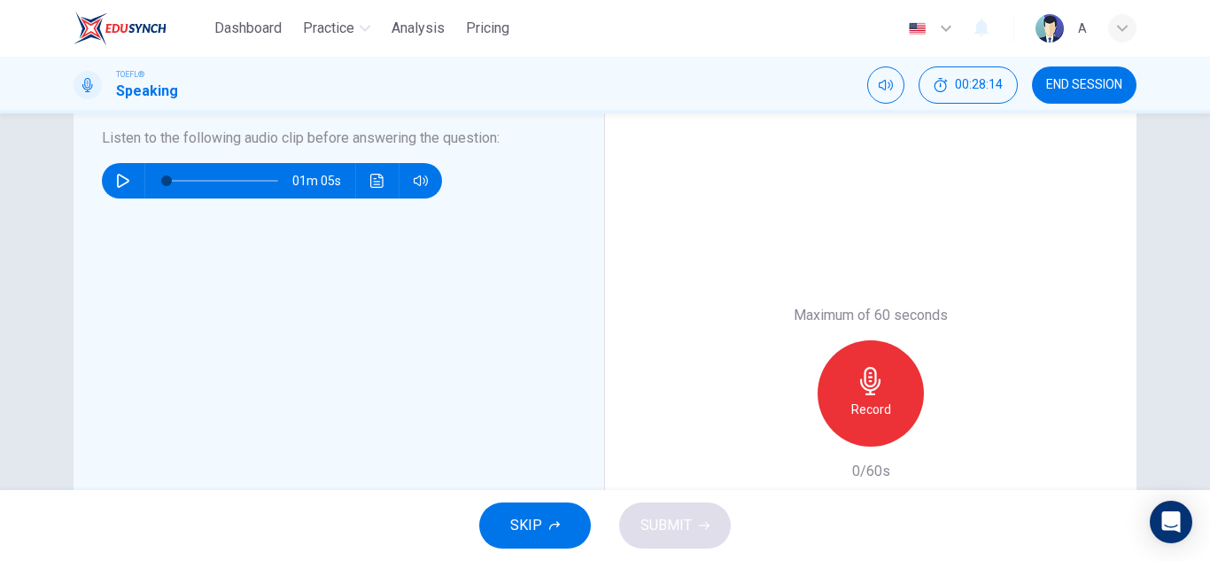
scroll to position [266, 0]
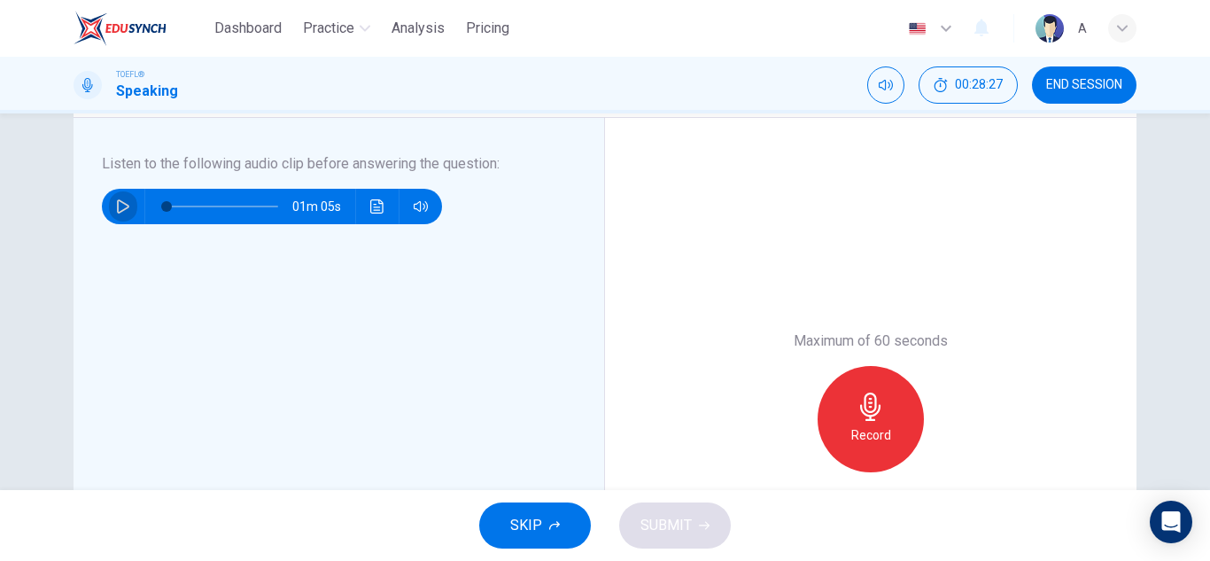
click at [112, 213] on button "button" at bounding box center [123, 206] width 28 height 35
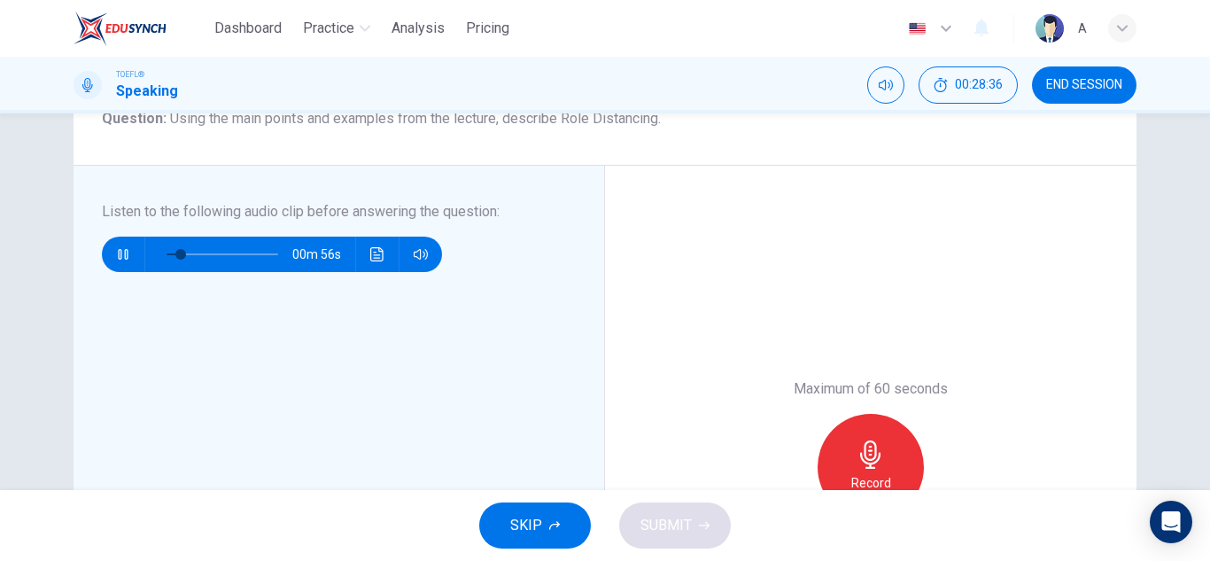
scroll to position [177, 0]
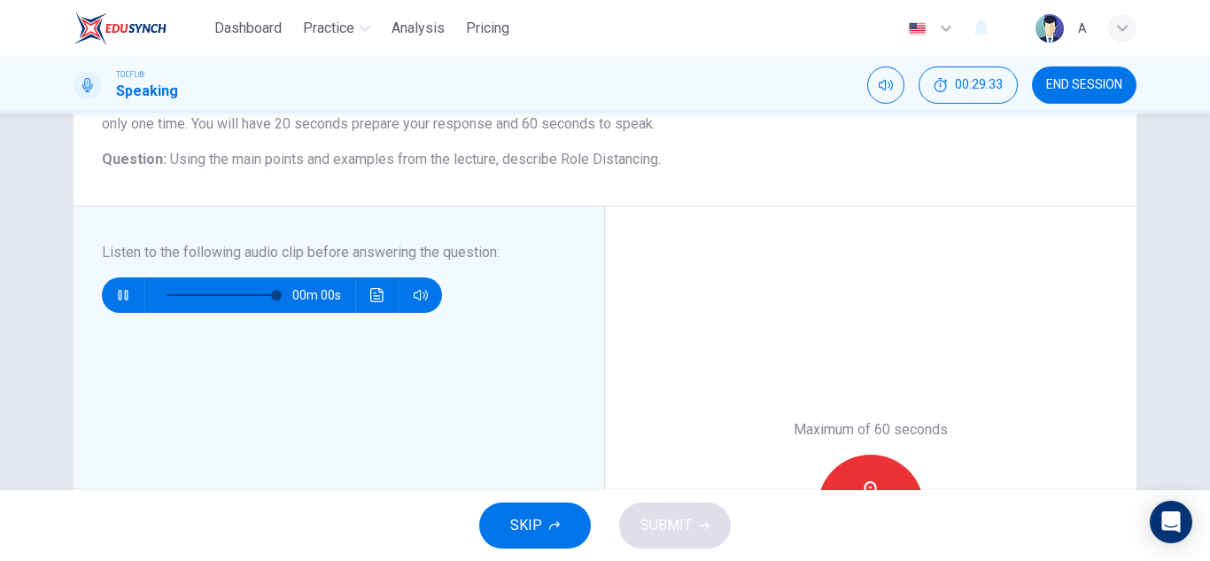
type input "0"
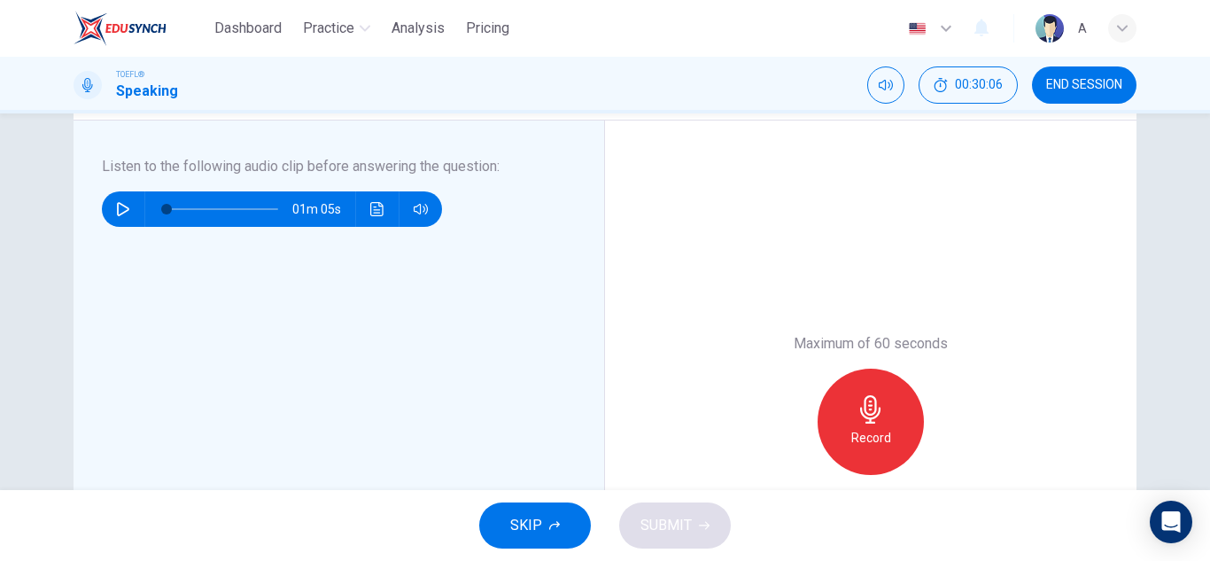
scroll to position [266, 0]
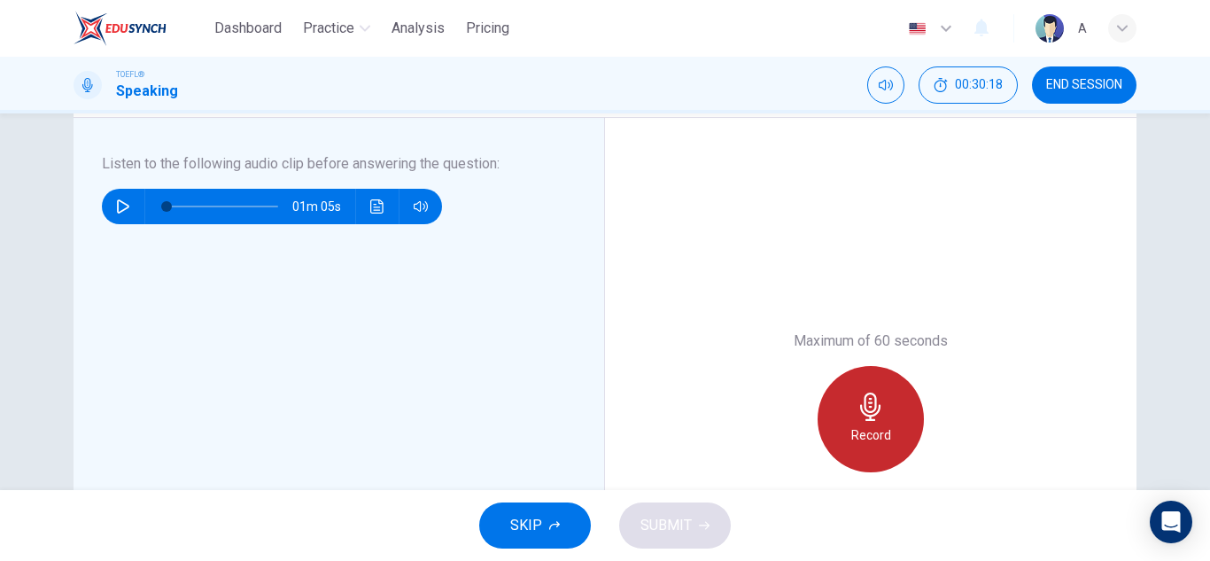
click at [847, 377] on div "Record" at bounding box center [870, 419] width 106 height 106
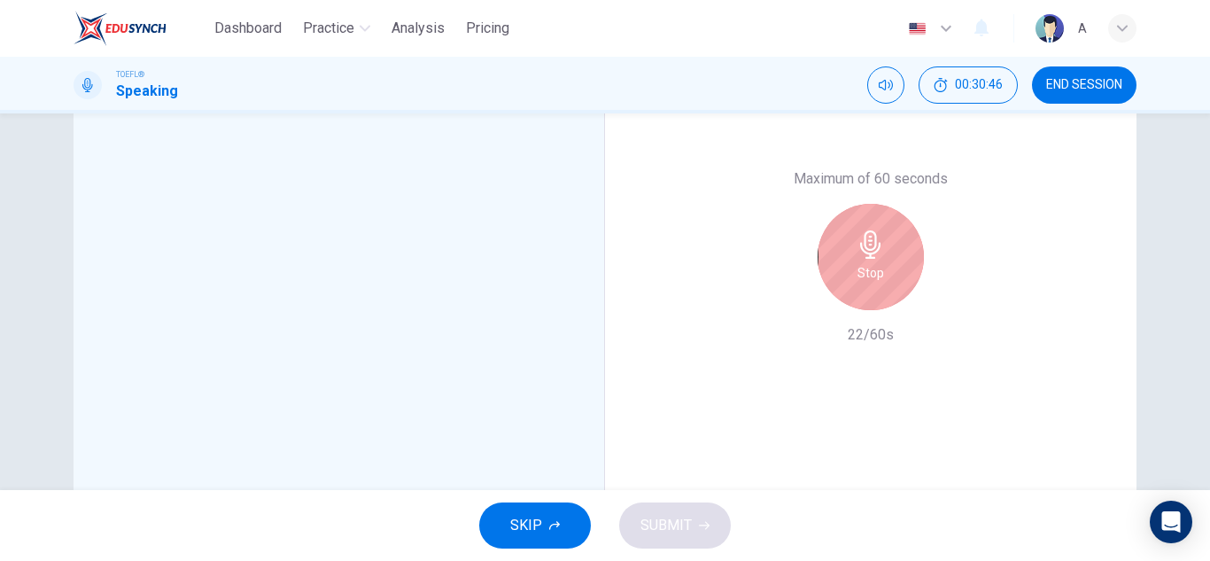
scroll to position [443, 0]
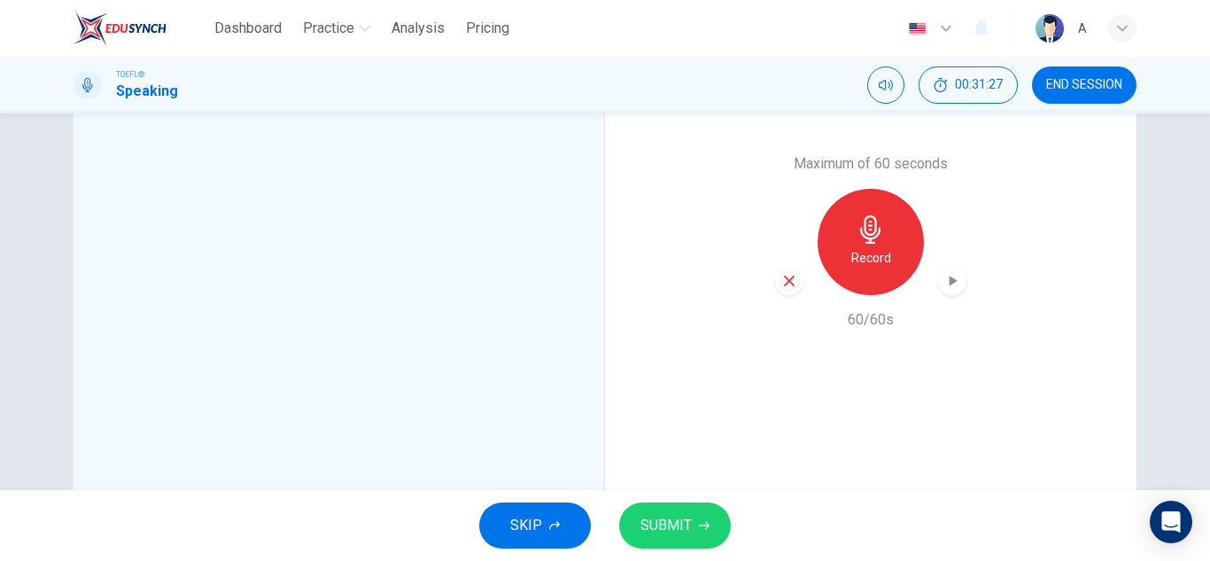
click at [933, 286] on div "Record" at bounding box center [870, 242] width 191 height 106
click at [938, 284] on div "button" at bounding box center [952, 281] width 28 height 28
